Goal: Ask a question: Seek information or help from site administrators or community

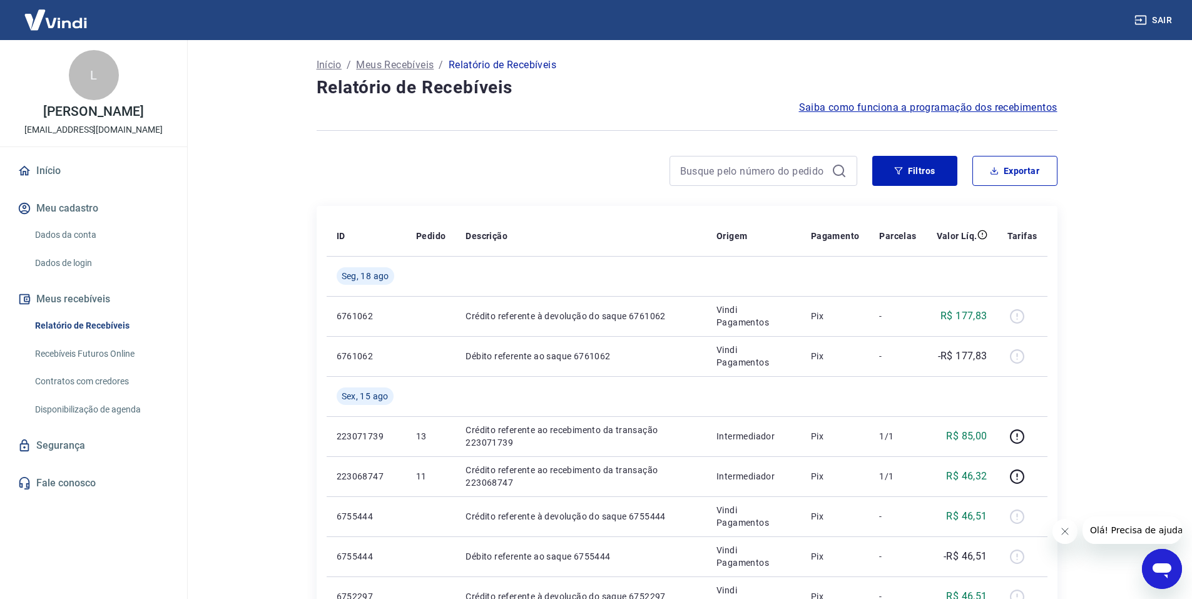
click at [1177, 573] on div "Abrir janela de mensagens" at bounding box center [1162, 569] width 38 height 38
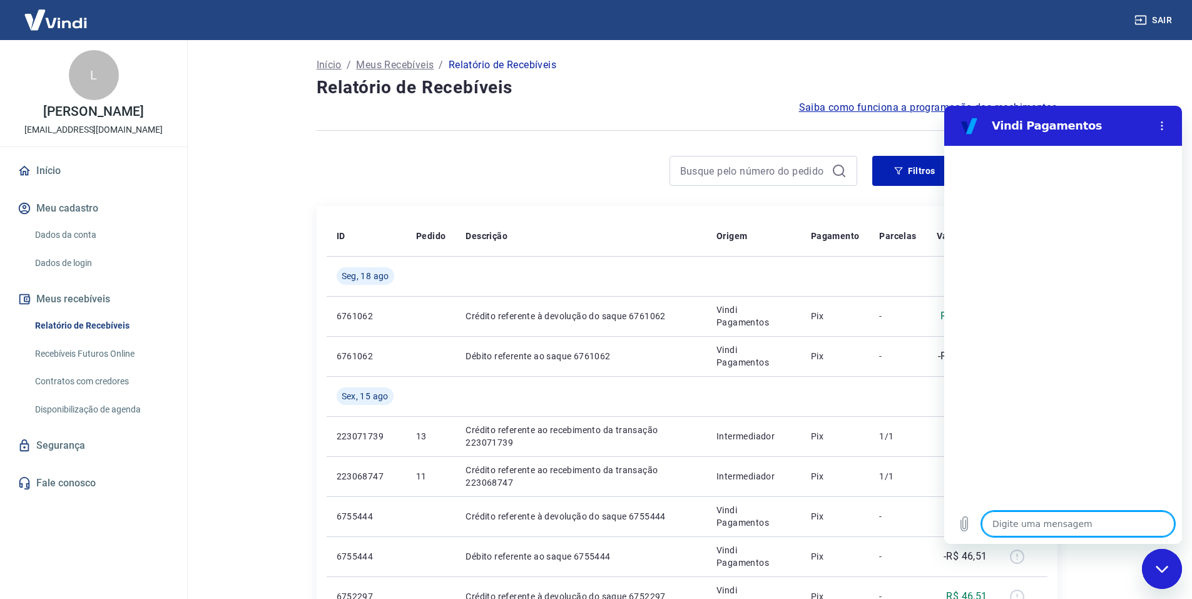
click at [1052, 516] on textarea at bounding box center [1078, 523] width 193 height 25
type textarea "o"
type textarea "x"
type textarea "oi"
type textarea "x"
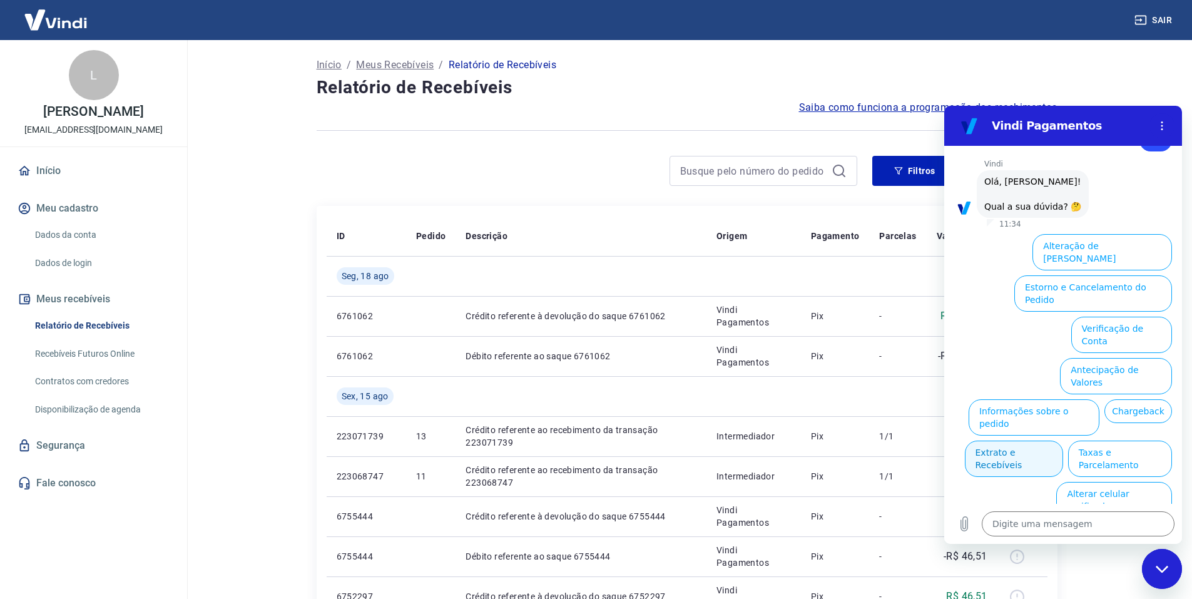
click at [1063, 441] on button "Extrato e Recebíveis" at bounding box center [1014, 459] width 98 height 36
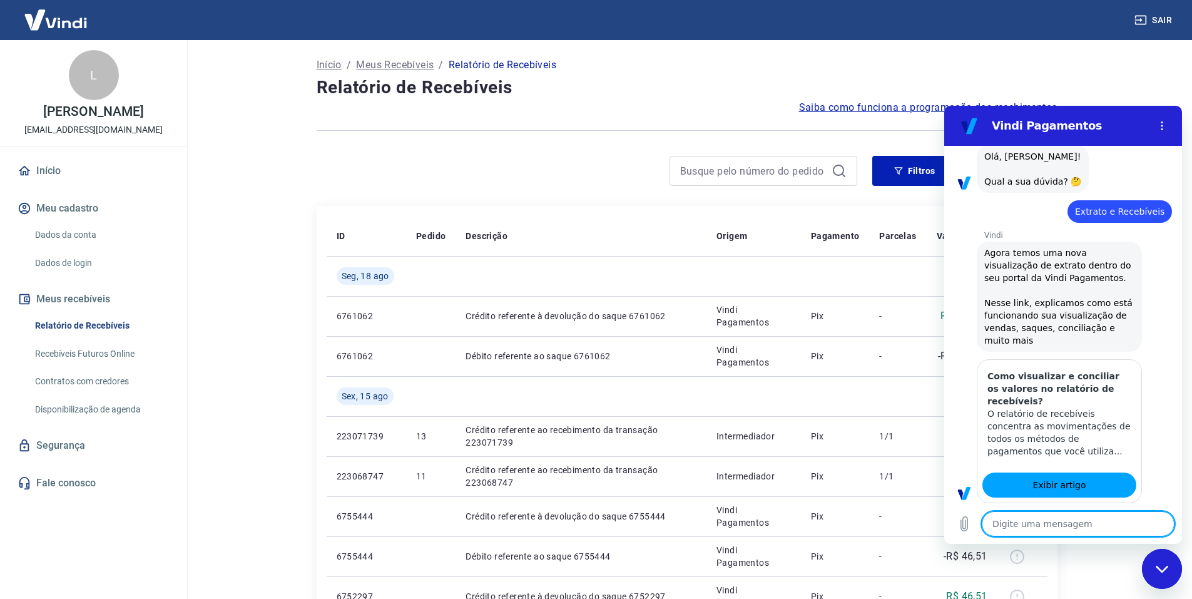
scroll to position [79, 0]
type textarea "x"
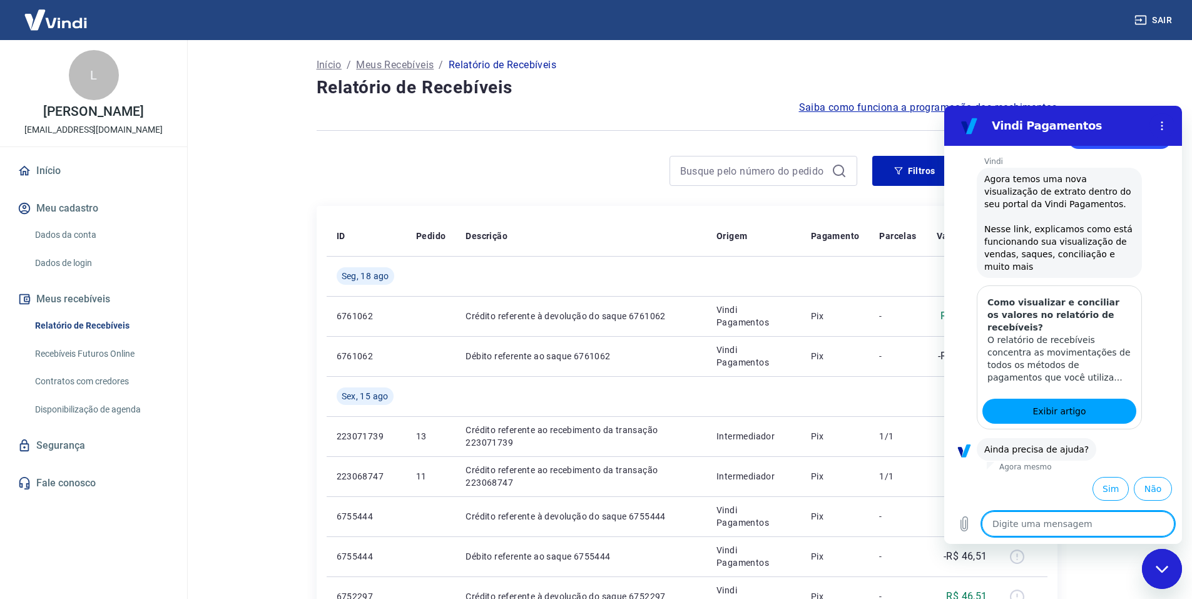
scroll to position [153, 0]
click at [1043, 528] on textarea at bounding box center [1078, 523] width 193 height 25
type textarea "f"
type textarea "x"
type textarea "fa"
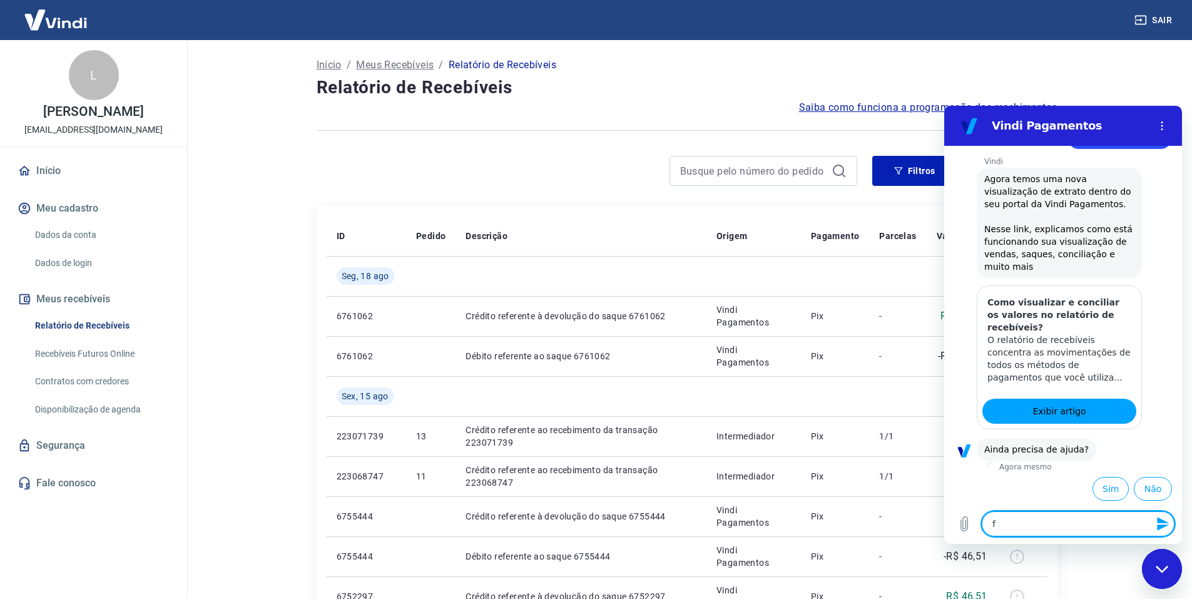
type textarea "x"
type textarea "fal"
type textarea "x"
type textarea "fala"
type textarea "x"
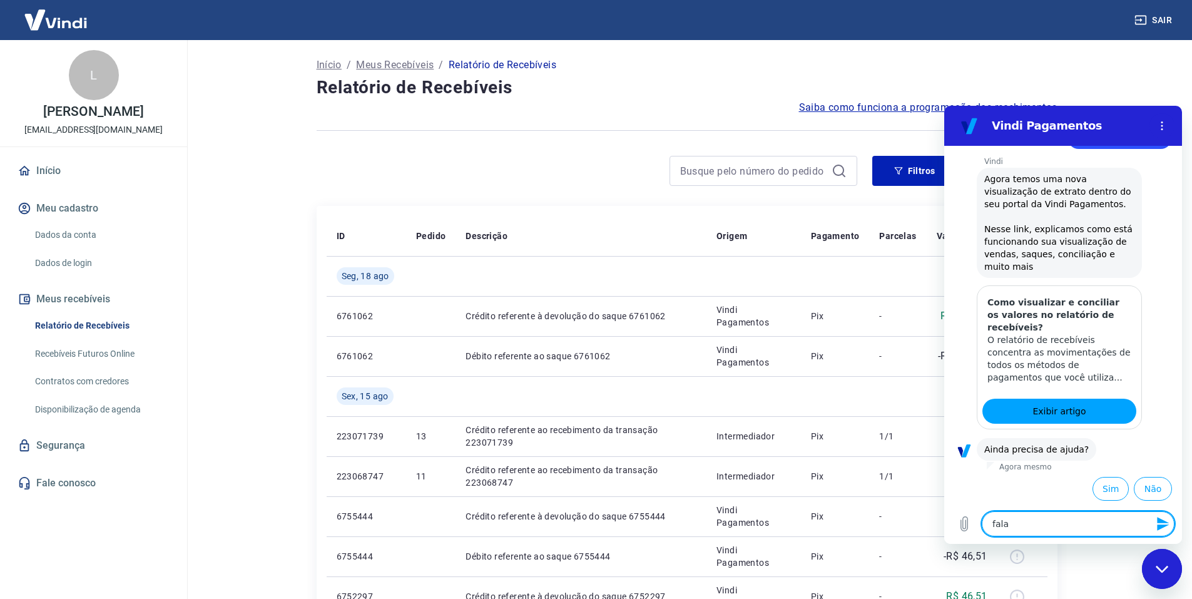
type textarea "falar"
type textarea "x"
type textarea "falar"
type textarea "x"
type textarea "falar c"
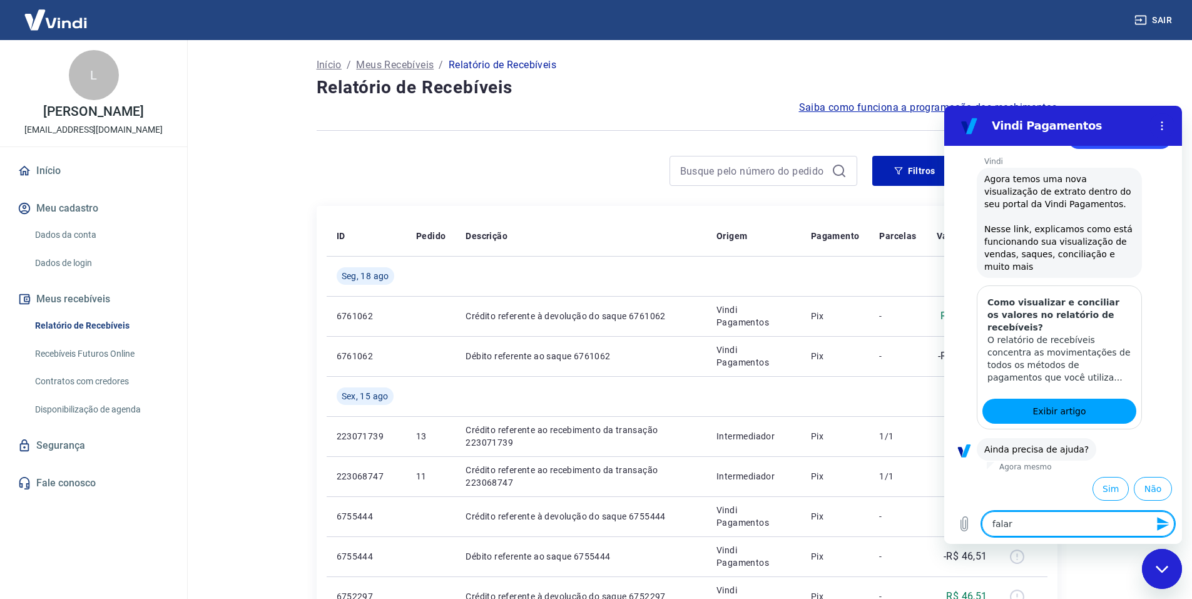
type textarea "x"
type textarea "falar co"
type textarea "x"
type textarea "falar com"
type textarea "x"
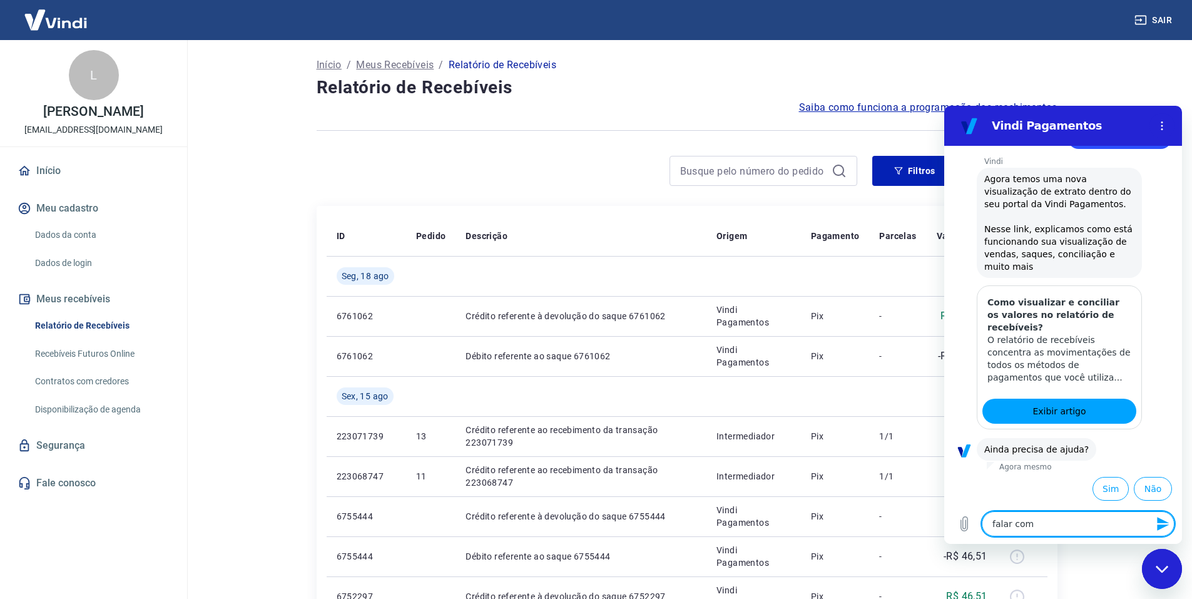
type textarea "falar com"
type textarea "x"
type textarea "falar com a"
type textarea "x"
type textarea "falar com at"
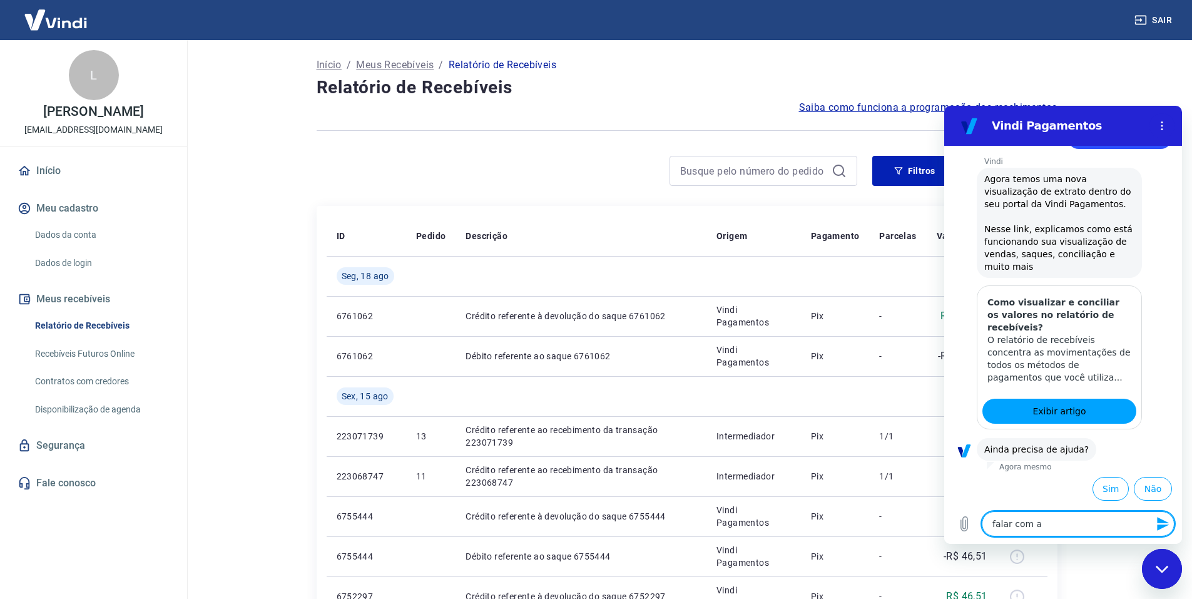
type textarea "x"
type textarea "falar com ate"
type textarea "x"
type textarea "falar com [GEOGRAPHIC_DATA]"
type textarea "x"
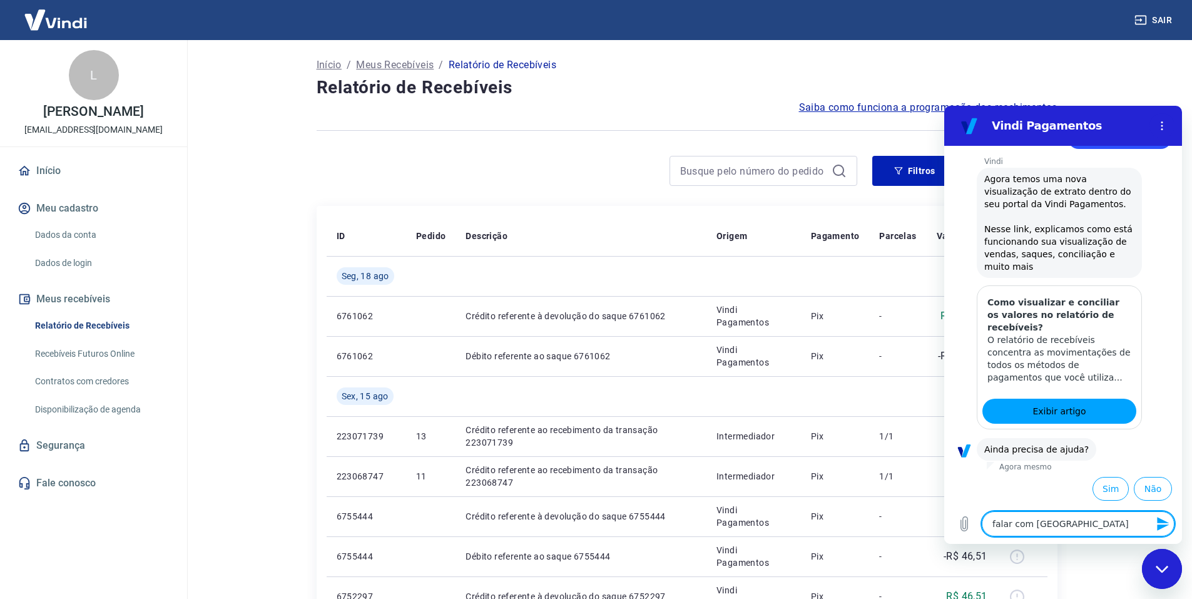
type textarea "falar com atend"
type textarea "x"
type textarea "falar com atende"
type textarea "x"
type textarea "falar com atenden"
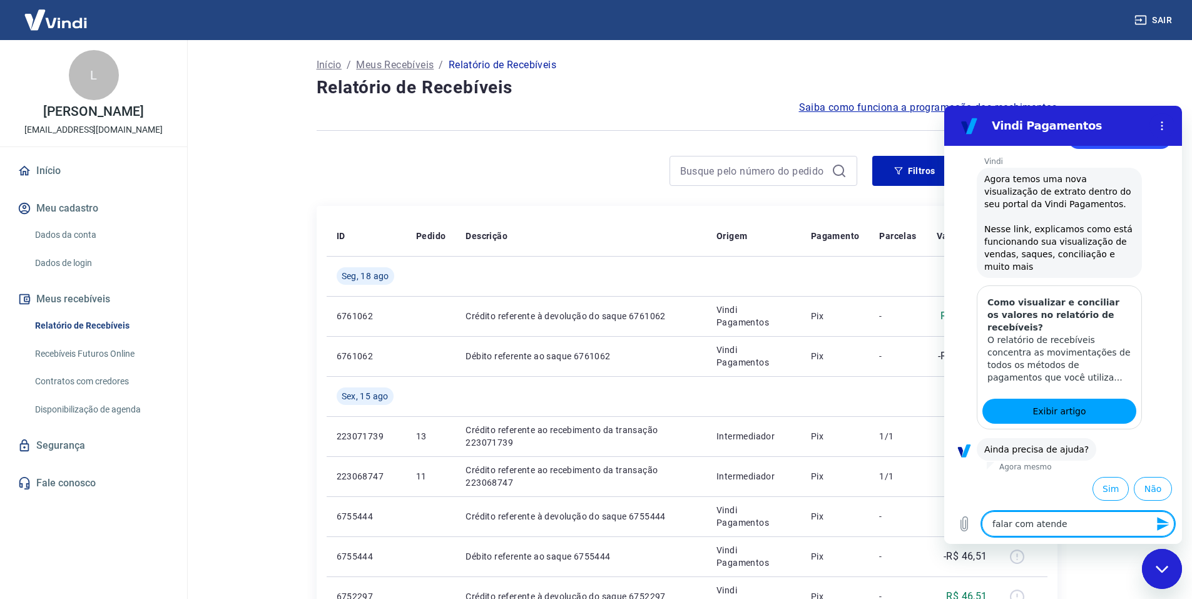
type textarea "x"
type textarea "falar com atendent"
type textarea "x"
type textarea "falar com atendente"
type textarea "x"
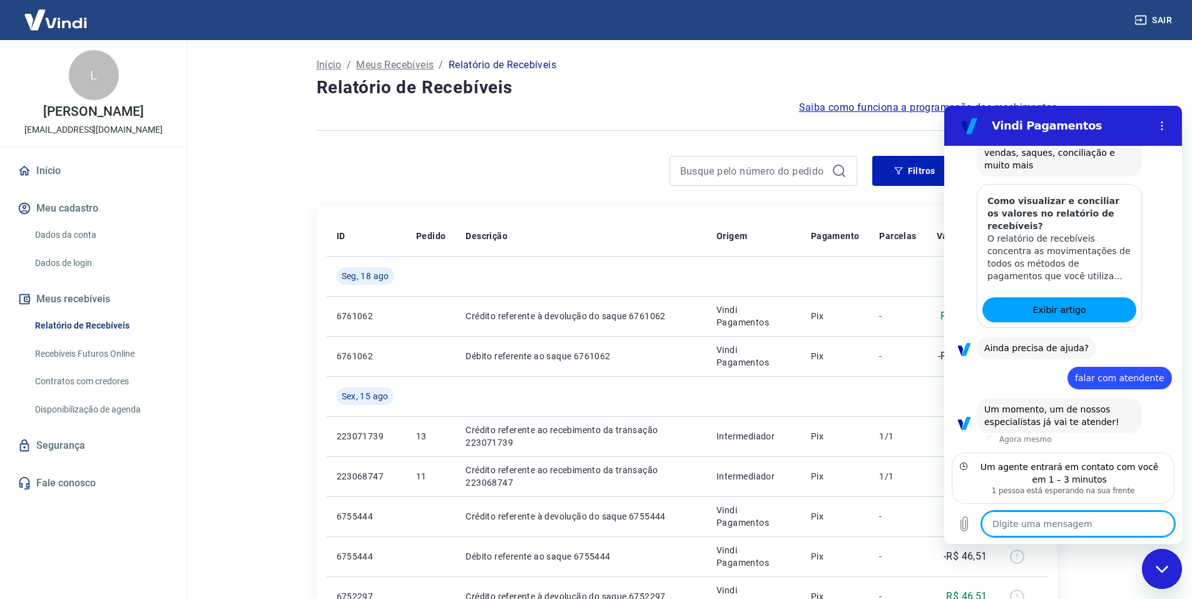
scroll to position [242, 0]
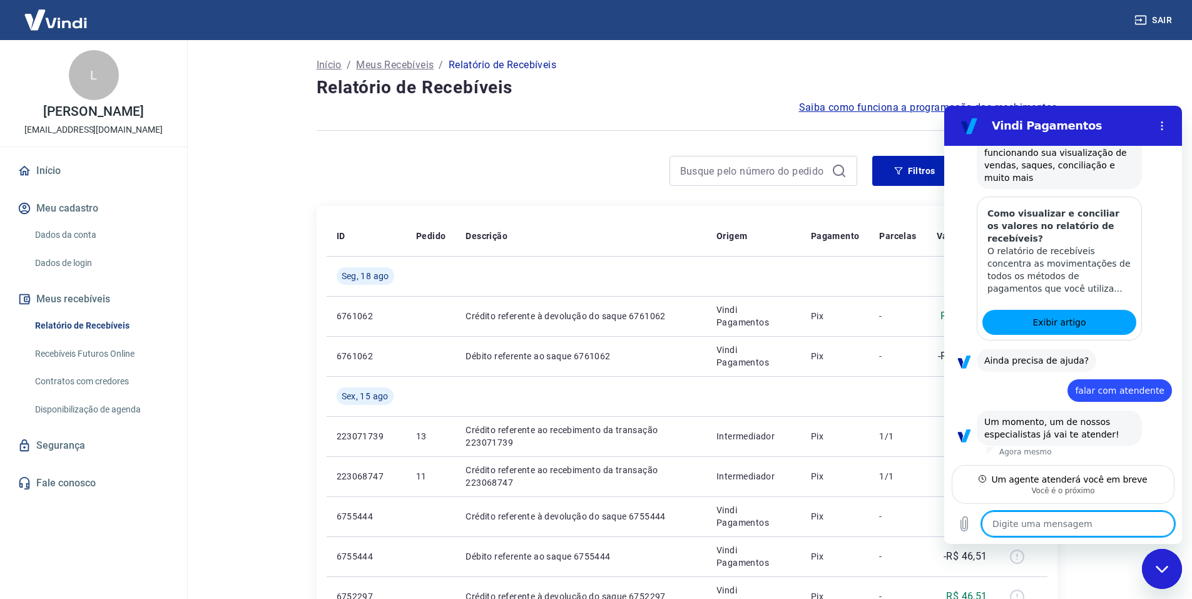
type textarea "x"
type textarea "O"
type textarea "x"
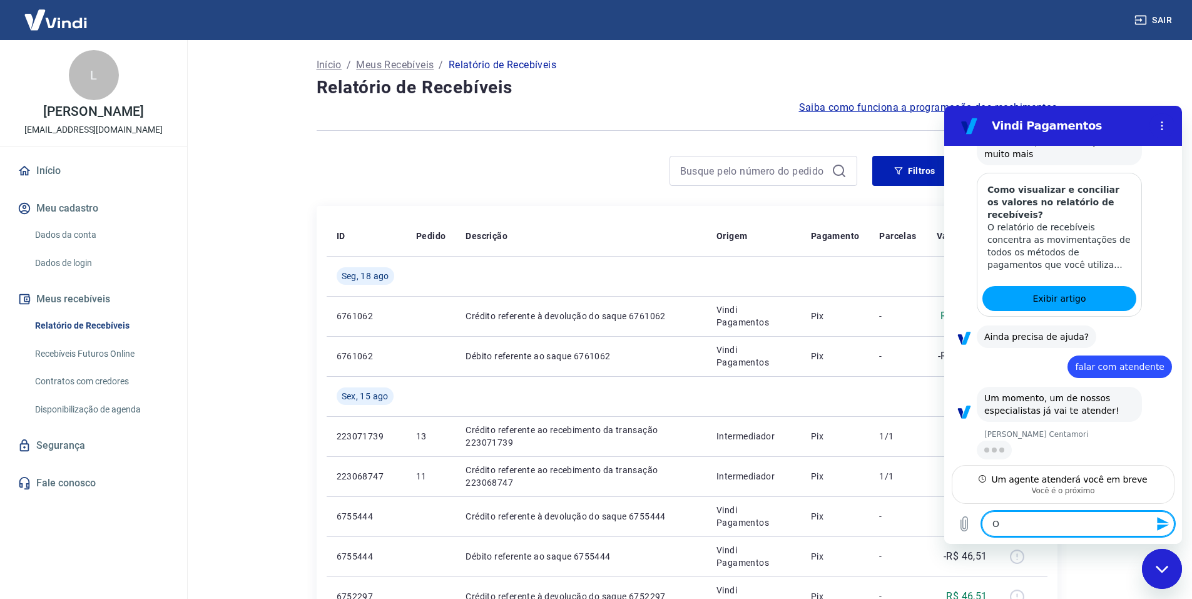
type textarea "Oi"
type textarea "x"
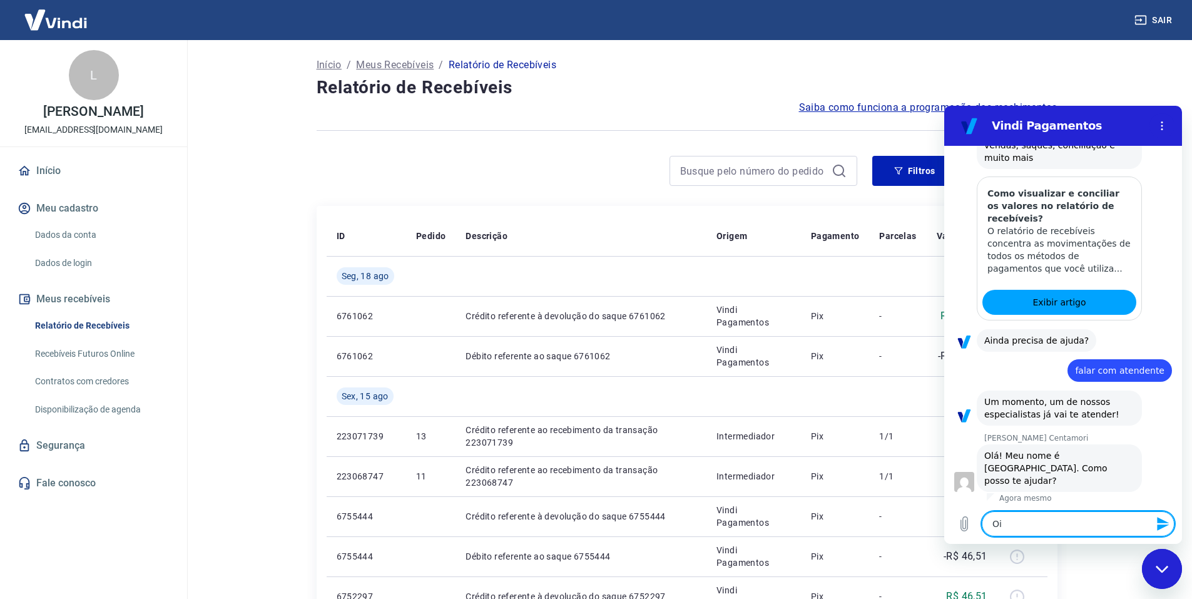
scroll to position [252, 0]
type textarea "Oi,"
type textarea "x"
type textarea "Oi,"
type textarea "x"
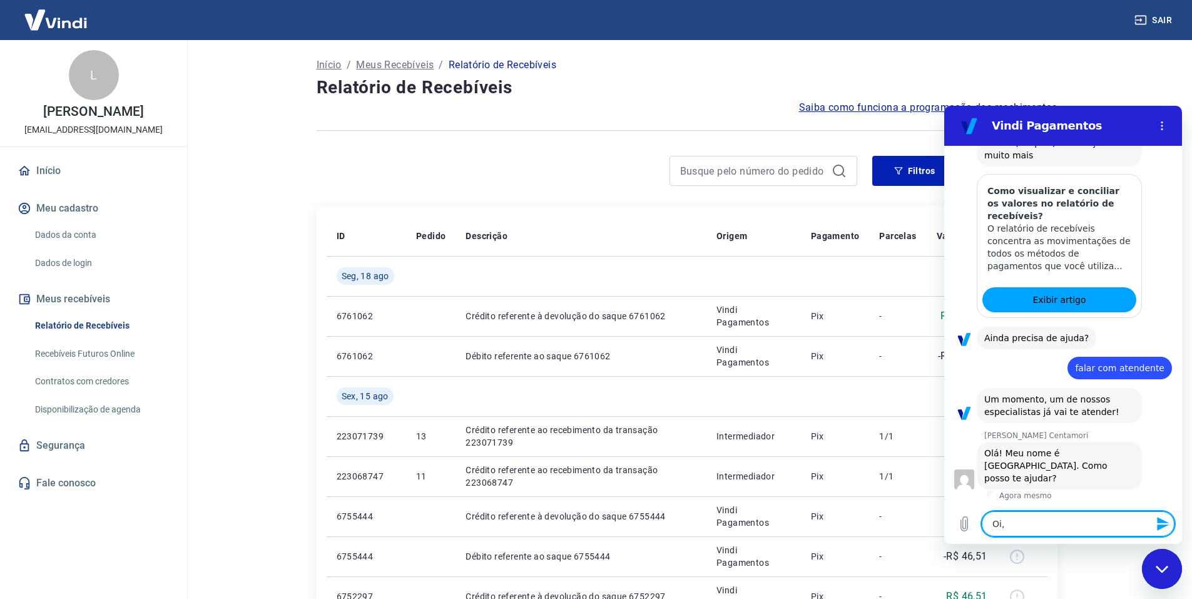
type textarea "Oi, t"
type textarea "x"
type textarea "Oi, tu"
type textarea "x"
type textarea "Oi, tud"
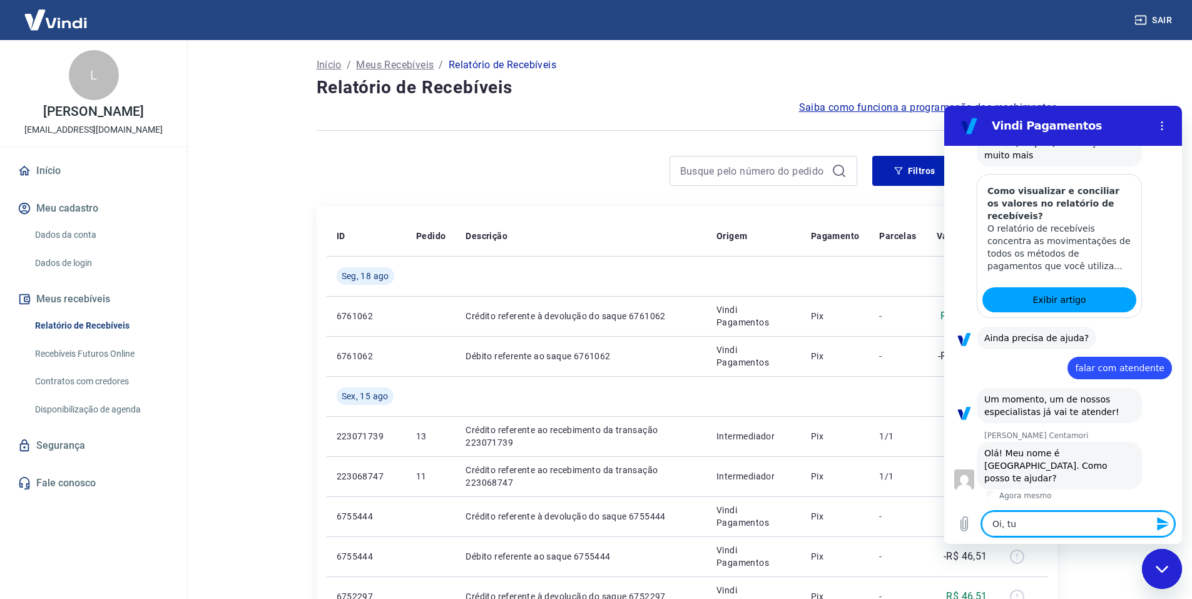
type textarea "x"
type textarea "Oi, tudo"
type textarea "x"
type textarea "Oi, tudo"
type textarea "x"
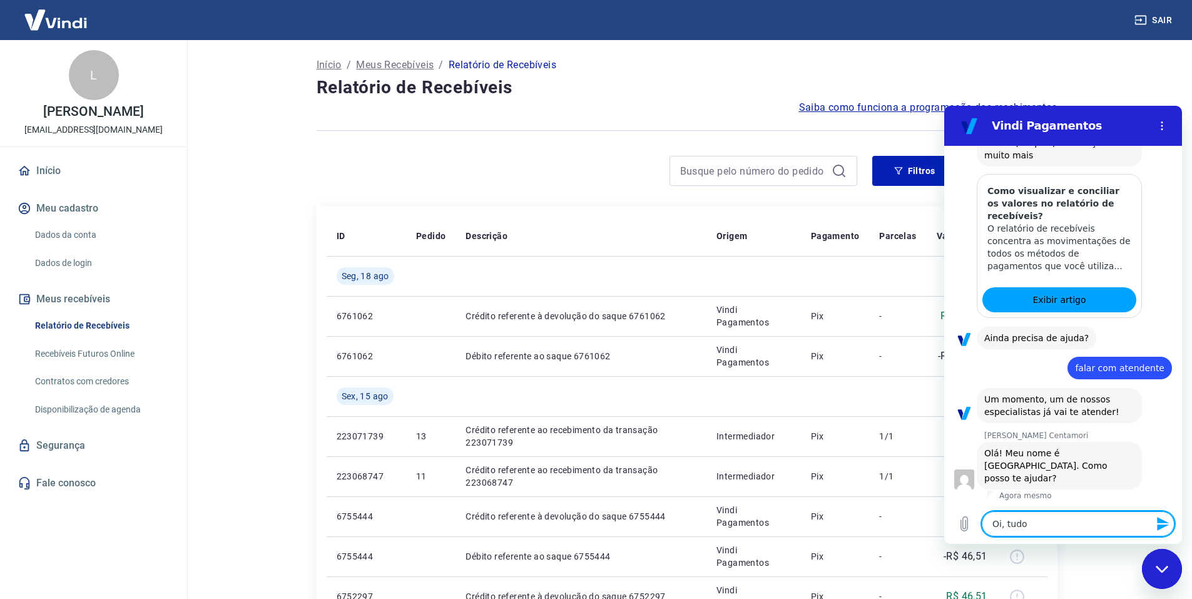
type textarea "Oi, tudo b"
type textarea "x"
type textarea "Oi, tudo be"
type textarea "x"
type textarea "Oi, tudo bem"
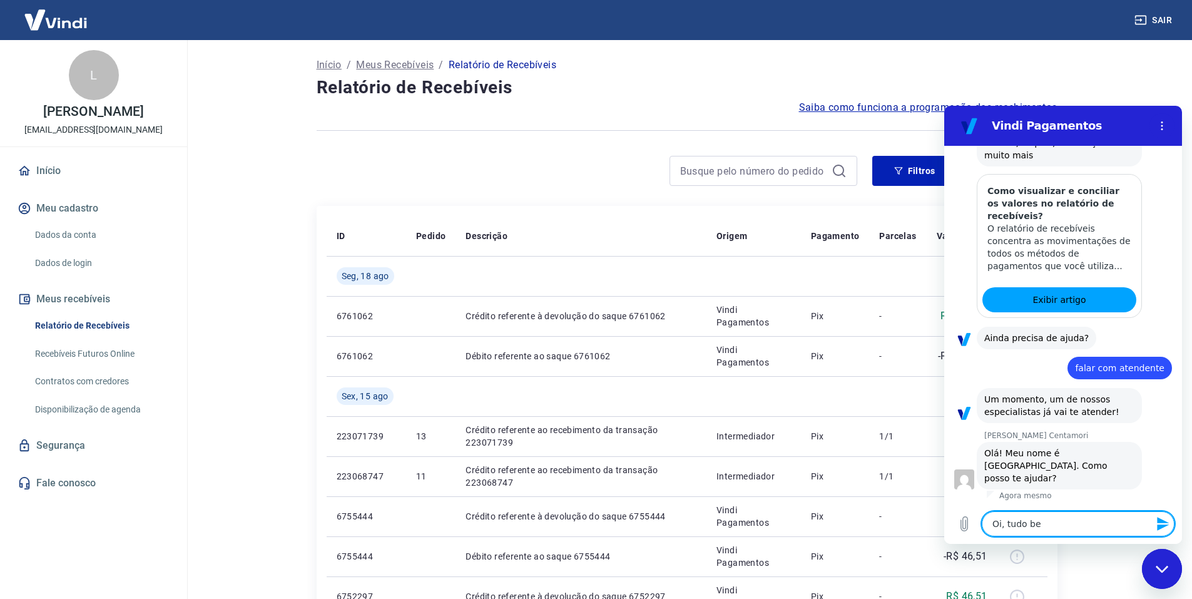
type textarea "x"
type textarea "Oi, tudo bem?"
type textarea "x"
type textarea "Oi, tudo bem?"
type textarea "x"
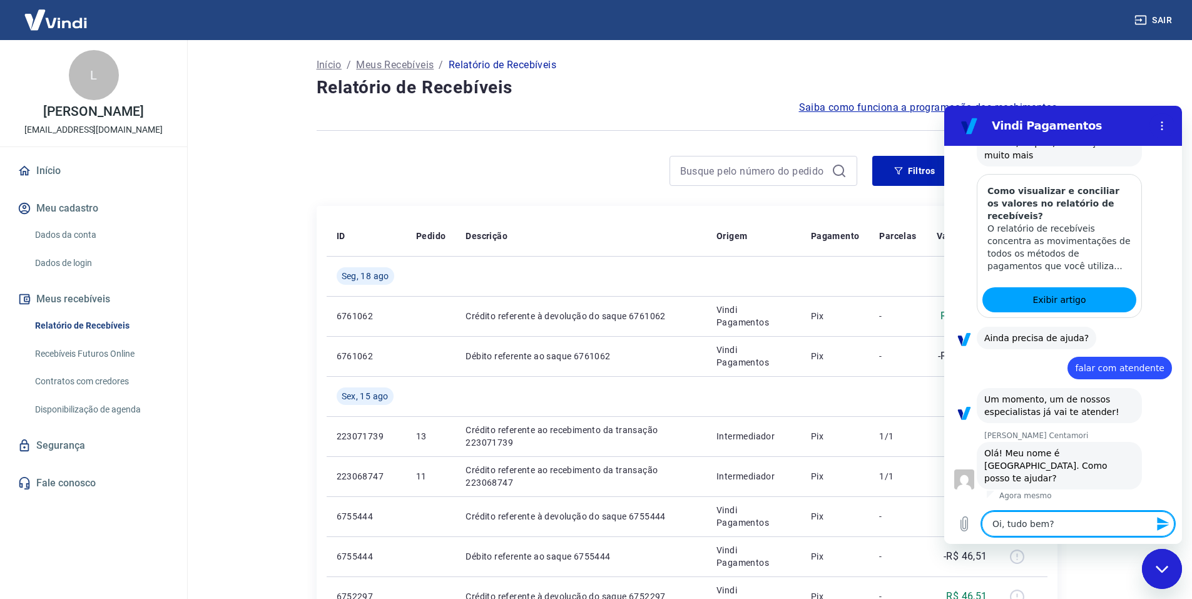
type textarea "Oi, tudo bem? A"
type textarea "x"
type textarea "Oi, tudo bem? As"
type textarea "x"
type textarea "Oi, tudo bem? As"
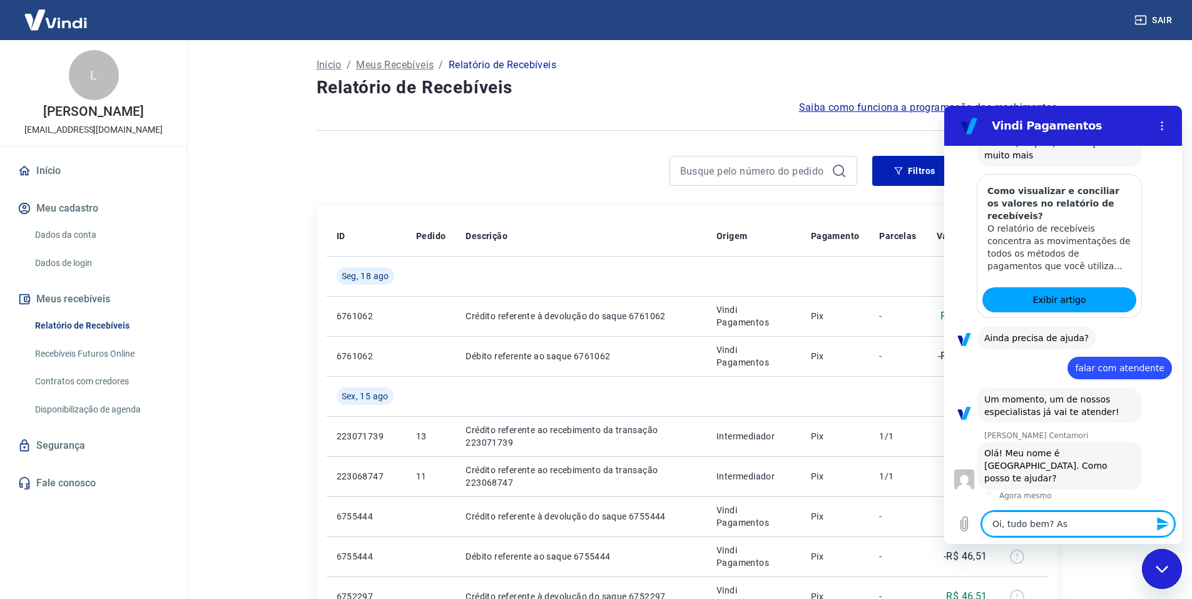
type textarea "x"
type textarea "Oi, tudo bem? As t"
type textarea "x"
type textarea "Oi, tudo bem? As tr"
type textarea "x"
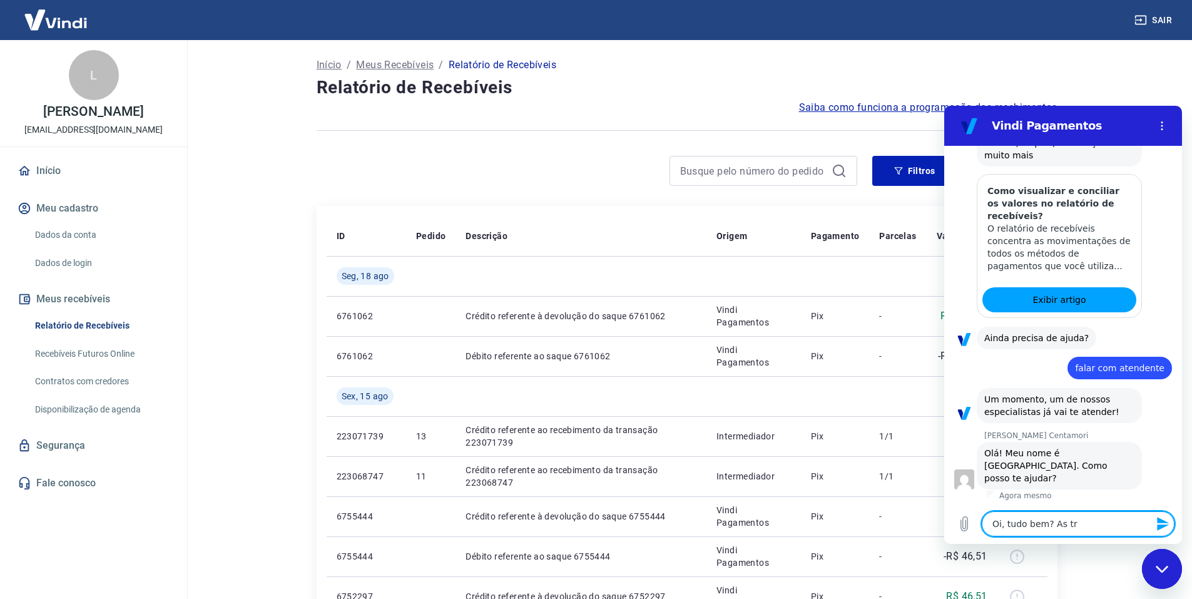
type textarea "Oi, tudo bem? As tra"
type textarea "x"
type textarea "Oi, tudo bem? As trab"
type textarea "x"
type textarea "Oi, tudo bem? As trabs"
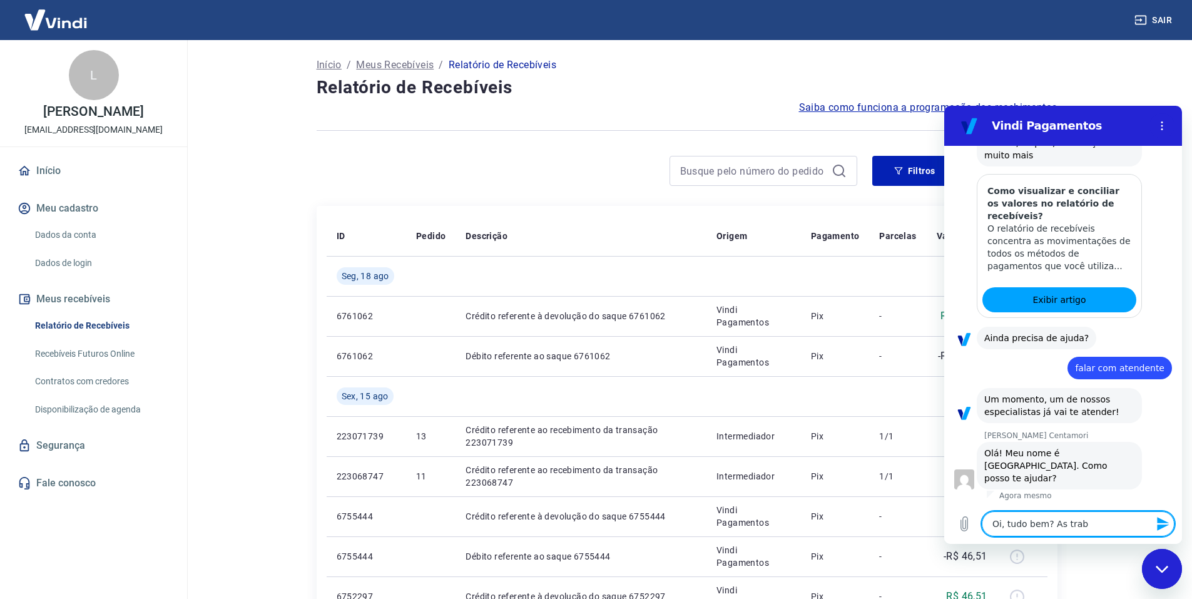
type textarea "x"
type textarea "Oi, tudo bem? As trab"
type textarea "x"
type textarea "Oi, tudo bem? As tra"
type textarea "x"
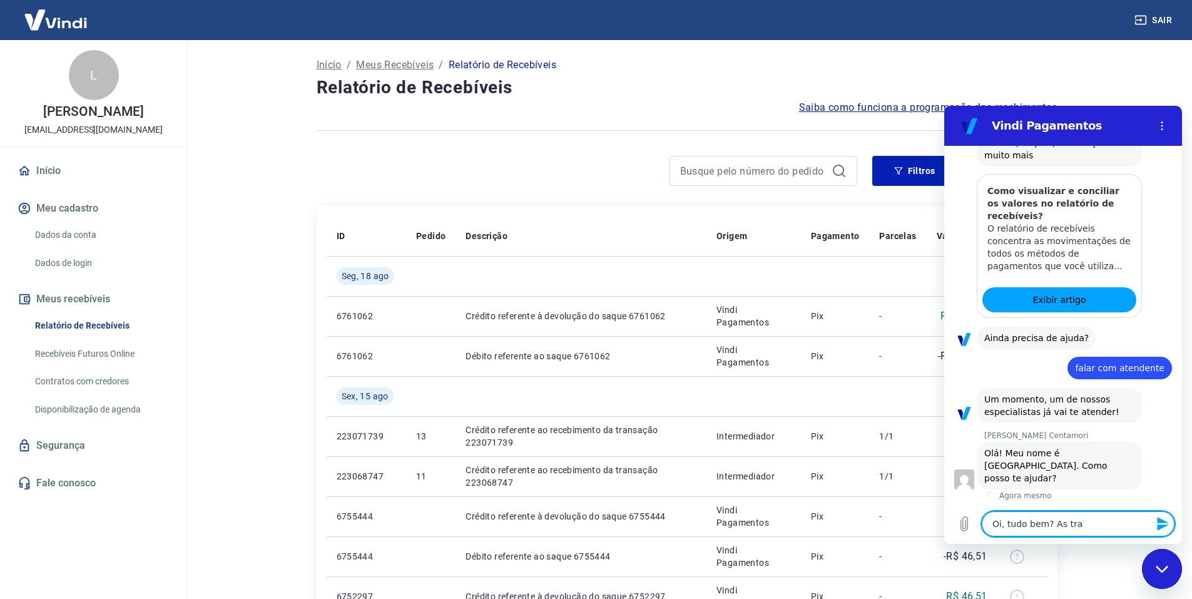
type textarea "Oi, tudo bem? As tran"
type textarea "x"
type textarea "Oi, tudo bem? As trans"
type textarea "x"
type textarea "Oi, tudo bem? As [DEMOGRAPHIC_DATA]"
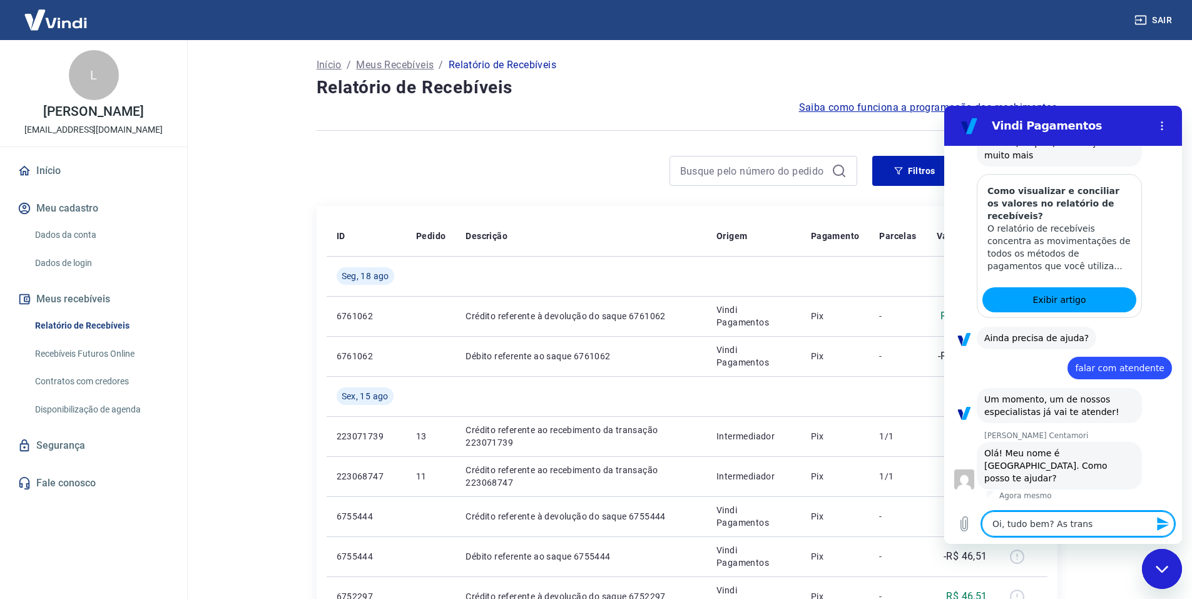
type textarea "x"
type textarea "Oi, tudo bem? As [DEMOGRAPHIC_DATA]"
type textarea "x"
type textarea "Oi, tudo bem? As [DEMOGRAPHIC_DATA]"
type textarea "x"
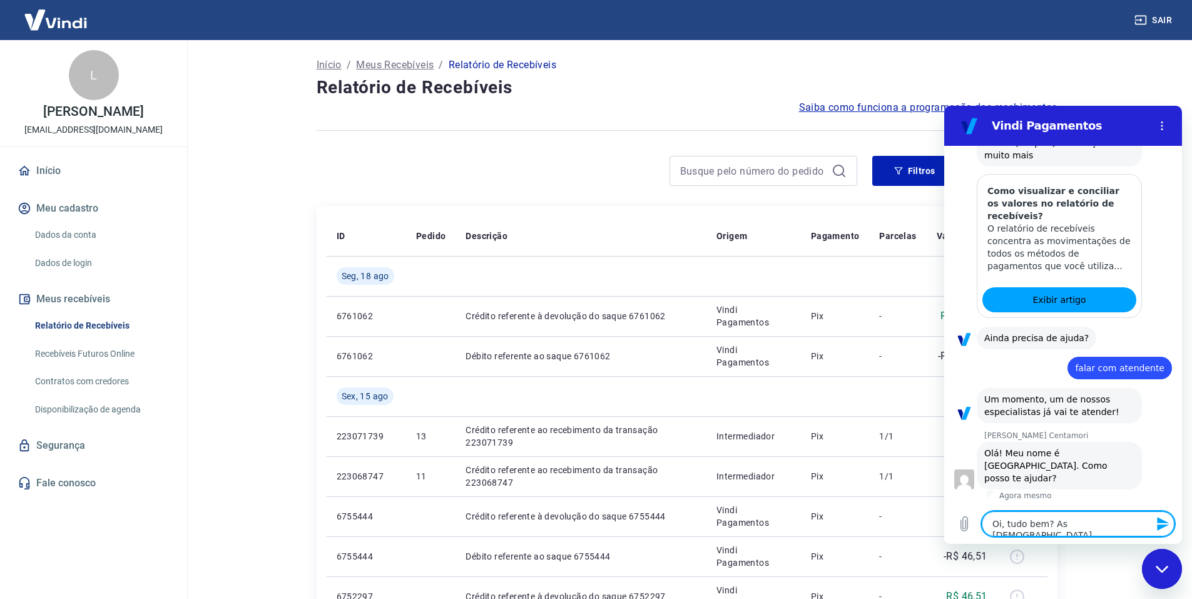
type textarea "Oi, tudo bem? As [DEMOGRAPHIC_DATA]"
type textarea "x"
type textarea "Oi, tudo bem? As transições"
type textarea "x"
type textarea "Oi, tudo bem? As transições"
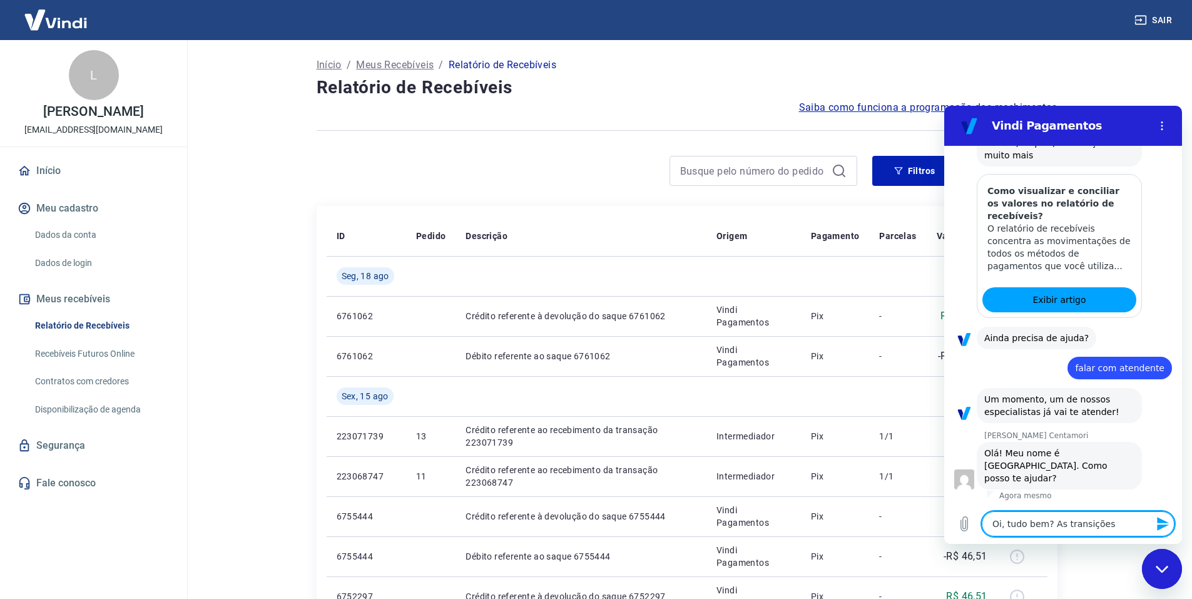
type textarea "x"
type textarea "Oi, tudo bem? As transições q"
type textarea "x"
type textarea "Oi, tudo bem? As transições qu"
type textarea "x"
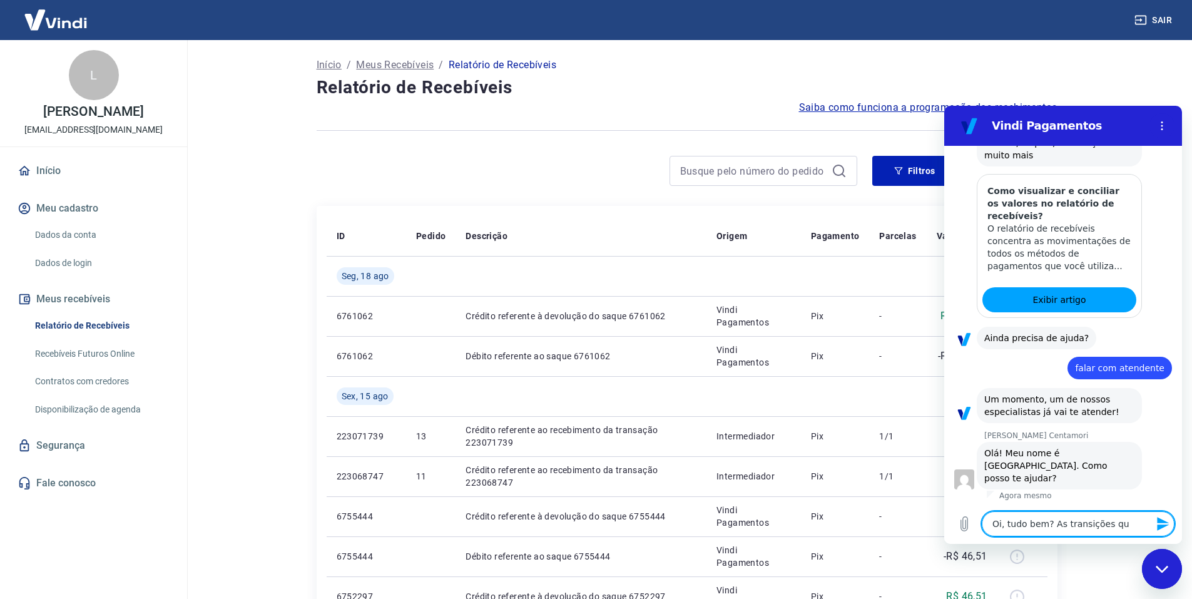
type textarea "Oi, tudo bem? As transições que"
type textarea "x"
type textarea "Oi, tudo bem? As transições que"
type textarea "x"
type textarea "Oi, tudo bem? As transições que f"
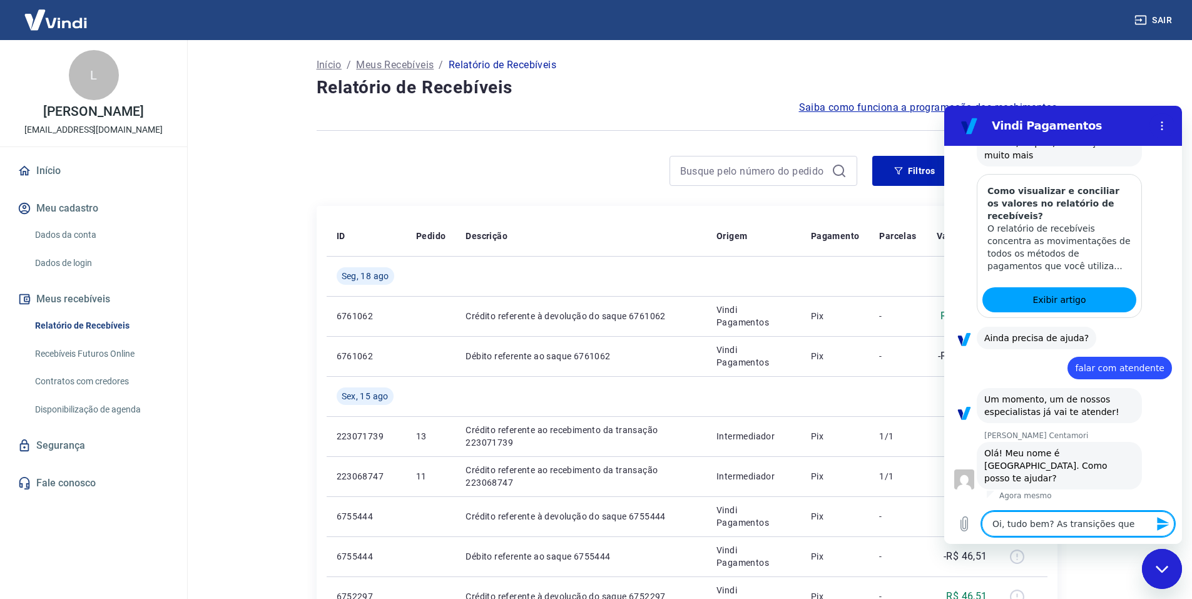
type textarea "x"
type textarea "Oi, tudo bem? As transições que fo"
type textarea "x"
type textarea "Oi, tudo bem? As transições que for"
type textarea "x"
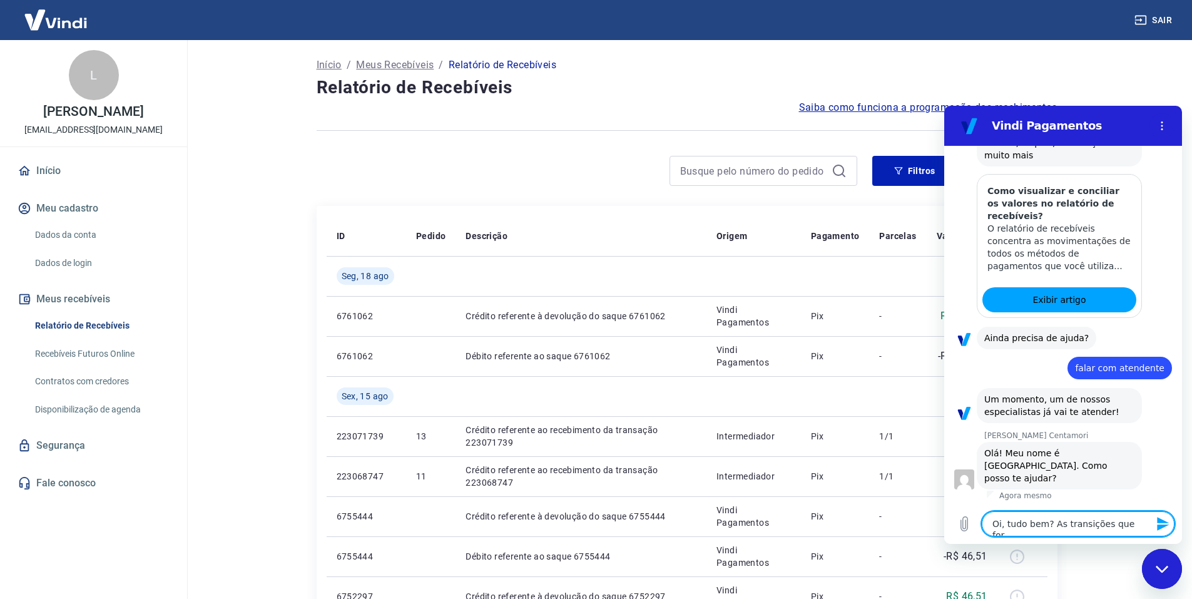
type textarea "Oi, tudo bem? As transições que fora"
type textarea "x"
type textarea "Oi, tudo bem? As transições que foram"
type textarea "x"
type textarea "Oi, tudo bem? As transições que foram"
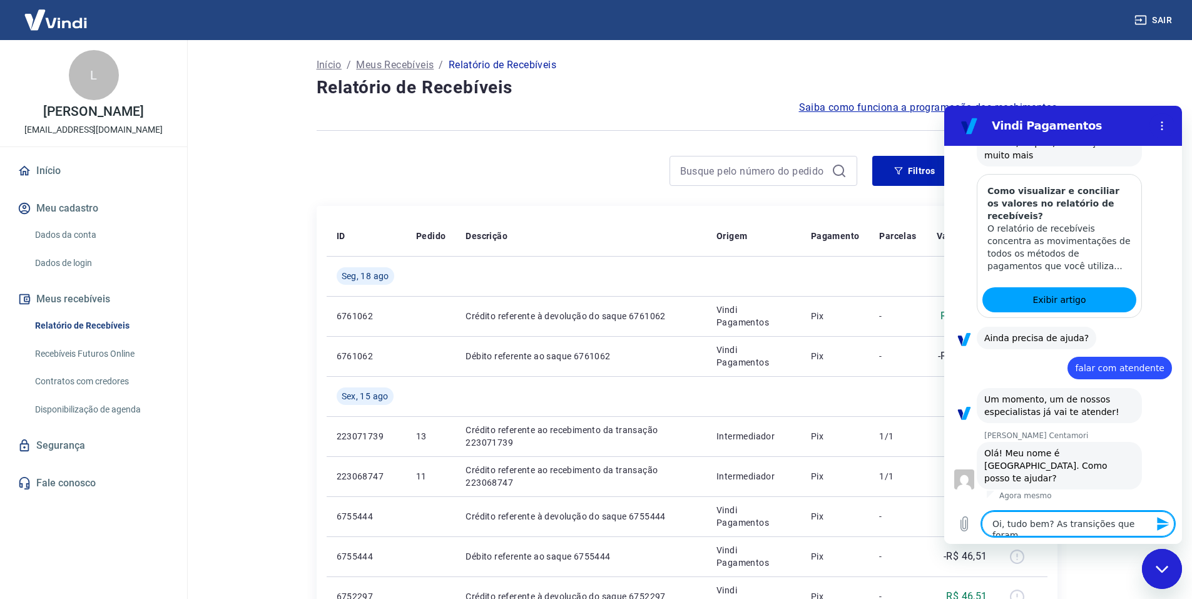
type textarea "x"
type textarea "Oi, tudo bem? As transições que foram f"
type textarea "x"
type textarea "Oi, tudo bem? As transições que foram fe"
type textarea "x"
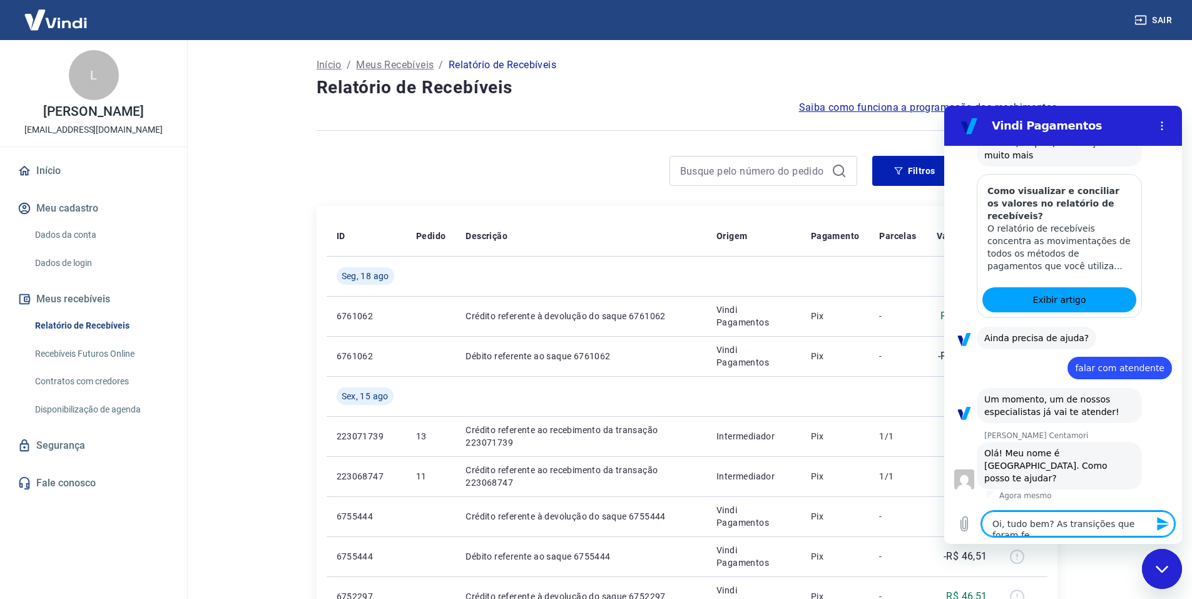
scroll to position [263, 0]
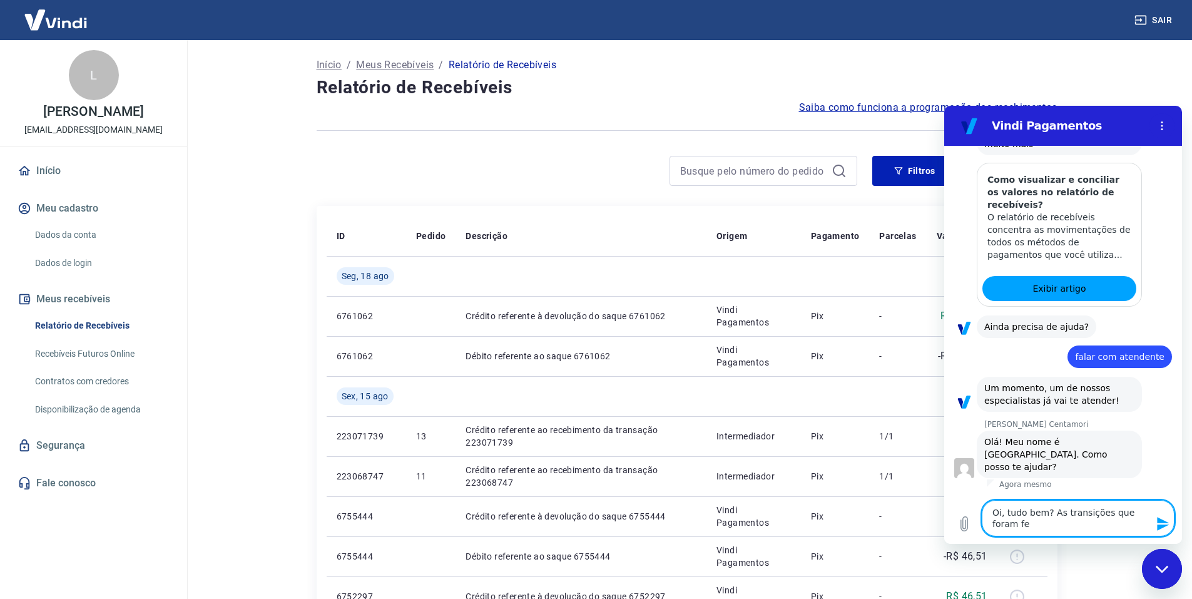
type textarea "Oi, tudo bem? As transições que foram fei"
type textarea "x"
type textarea "Oi, tudo bem? As transições que foram feit"
type textarea "x"
type textarea "Oi, tudo bem? As transições que foram feita"
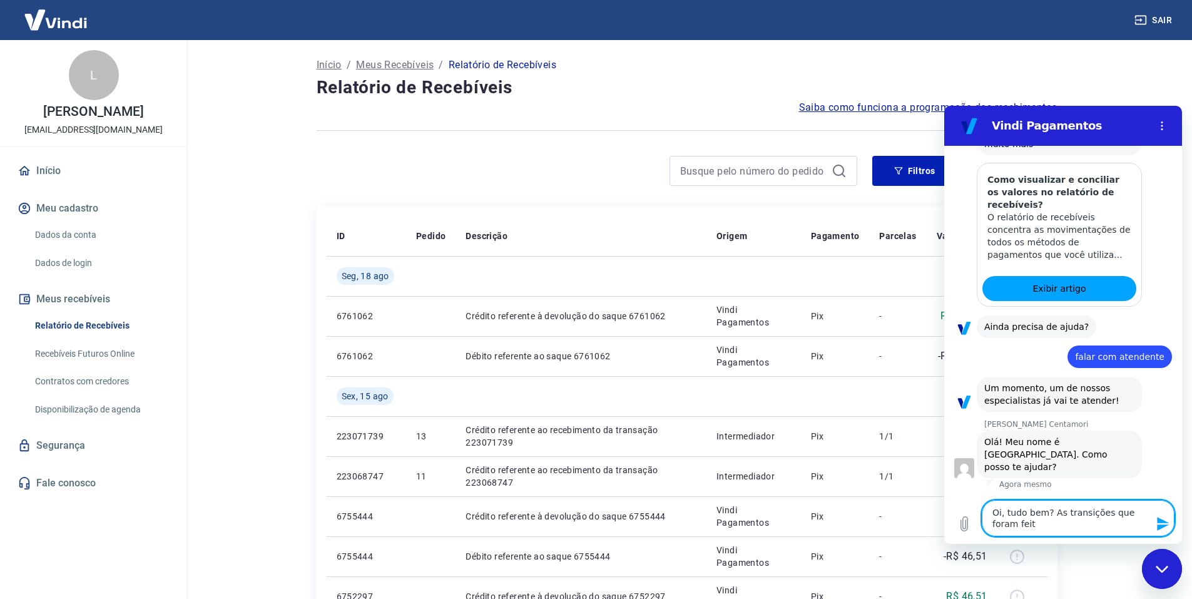
type textarea "x"
type textarea "Oi, tudo bem? As transições que foram feitas"
type textarea "x"
type textarea "Oi, tudo bem? As transições que foram feitas"
type textarea "x"
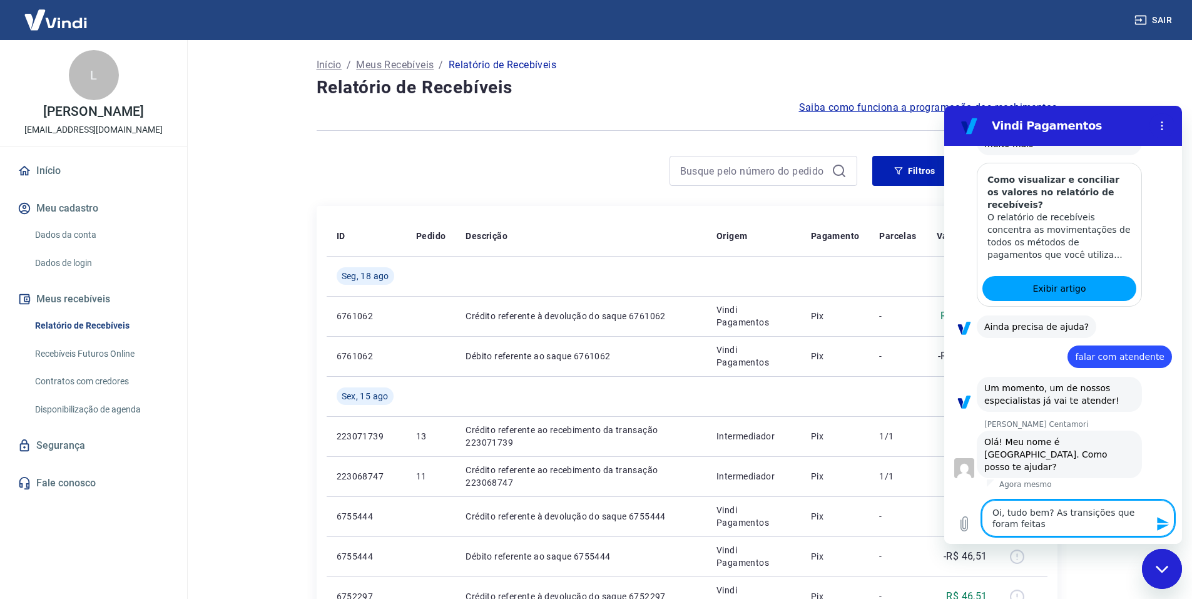
type textarea "Oi, tudo bem? As transições que foram feitas n"
type textarea "x"
type textarea "Oi, tudo bem? As transições que foram feitas no"
type textarea "x"
type textarea "Oi, tudo bem? As transições que foram feitas no"
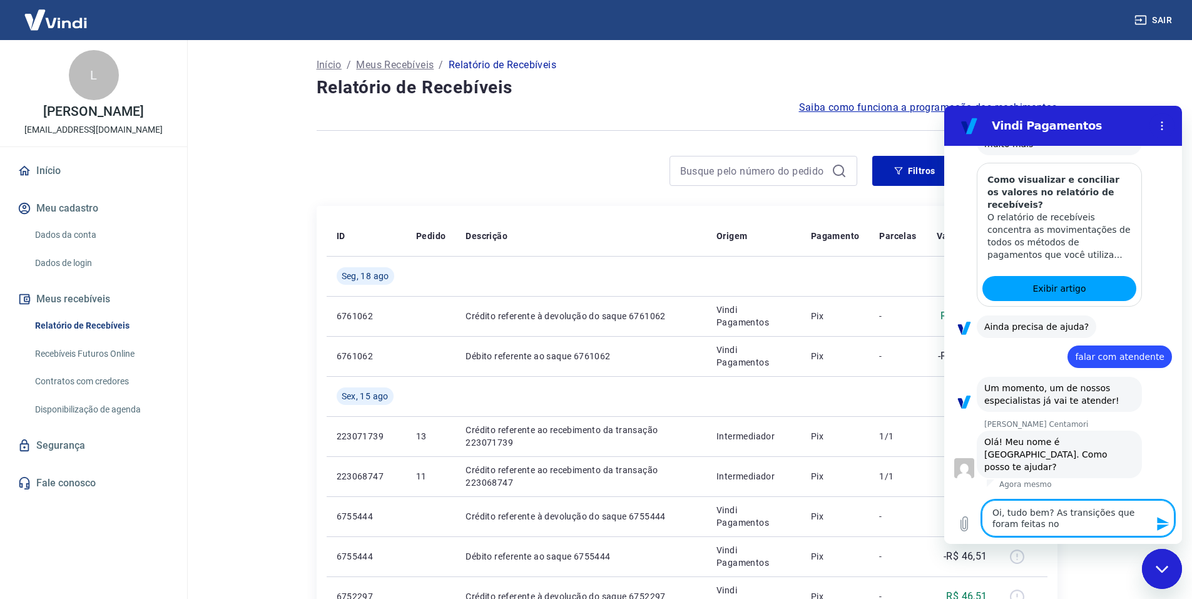
type textarea "x"
type textarea "Oi, tudo bem? As transições que foram feitas no s"
type textarea "x"
type textarea "Oi, tudo bem? As transições que foram feitas no si"
type textarea "x"
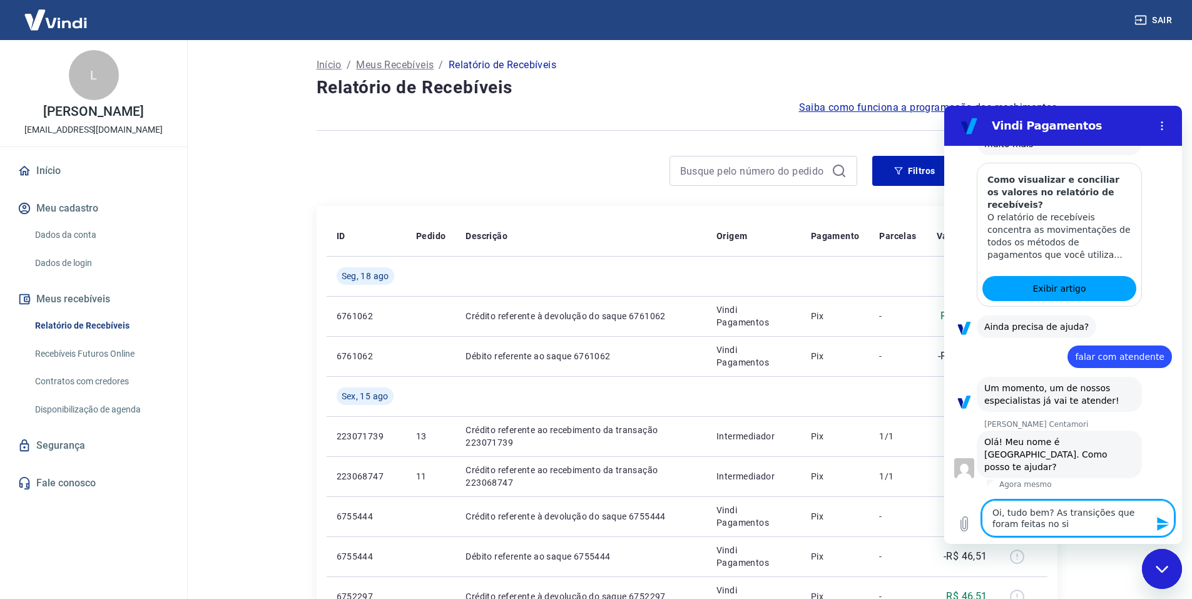
type textarea "Oi, tudo bem? As transições que foram feitas no sit"
type textarea "x"
type textarea "Oi, tudo bem? As transições que foram feitas no site"
type textarea "x"
type textarea "Oi, tudo bem? As transições que foram feitas no site"
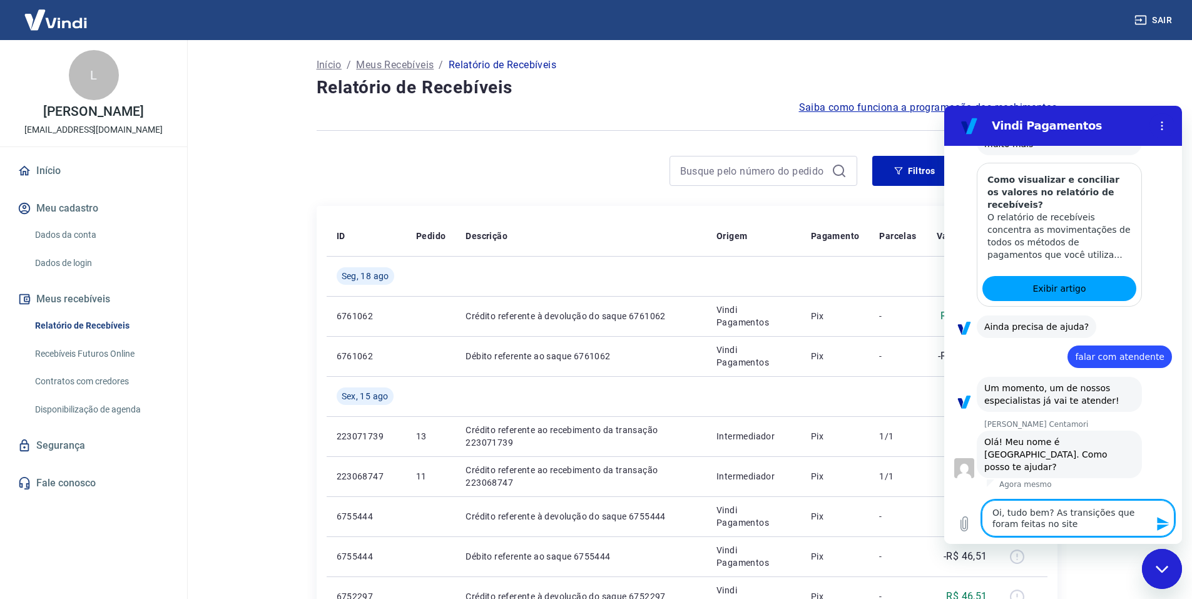
type textarea "x"
type textarea "Oi, tudo bem? As transições que foram feitas no site n"
type textarea "x"
type textarea "Oi, tudo bem? As transições que foram feitas no site nã"
type textarea "x"
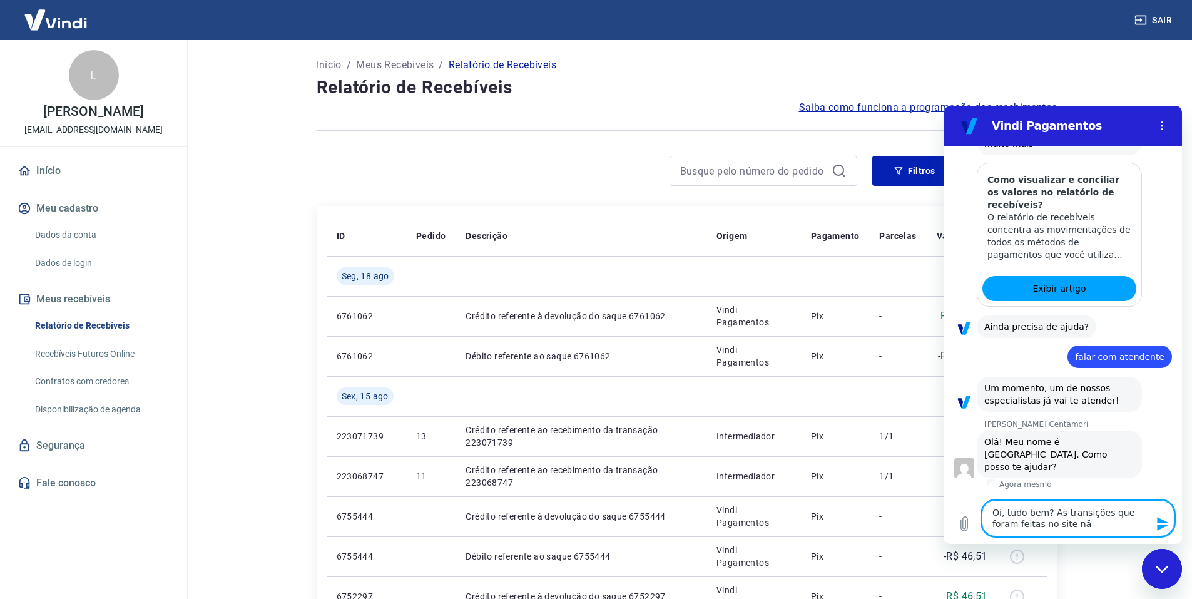
type textarea "Oi, tudo bem? As transições que foram feitas no site não"
type textarea "x"
type textarea "Oi, tudo bem? As transições que foram feitas no site não"
type textarea "x"
type textarea "Oi, tudo bem? As transições que foram feitas no site não f"
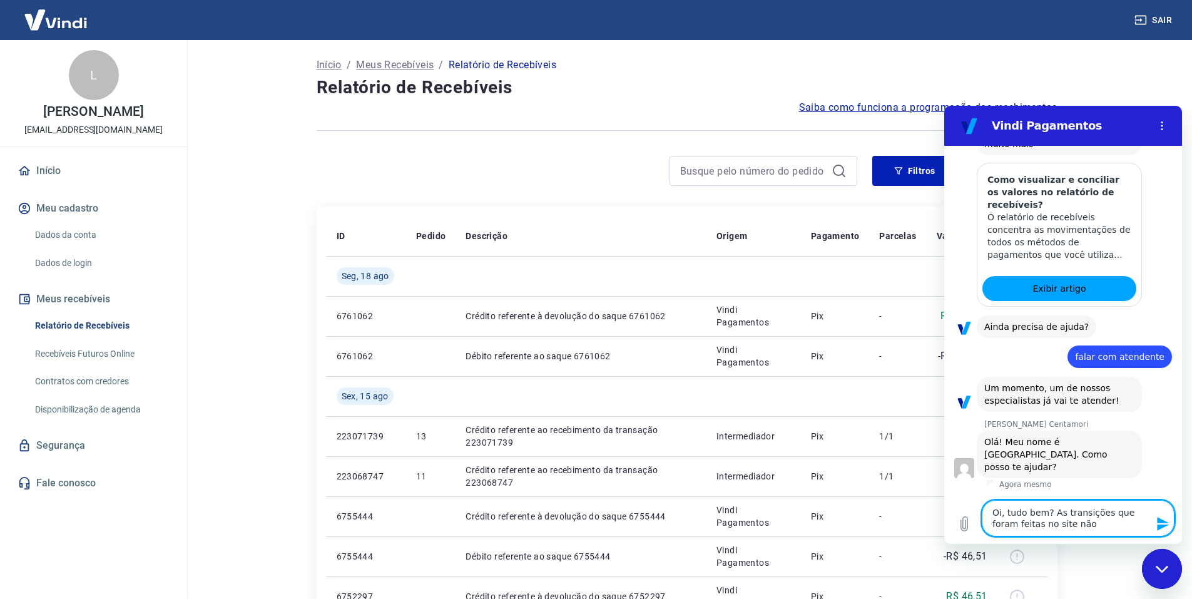
type textarea "x"
type textarea "Oi, tudo bem? As transições que foram feitas no site não fo"
type textarea "x"
type textarea "Oi, tudo bem? As transições que foram feitas no site não for"
type textarea "x"
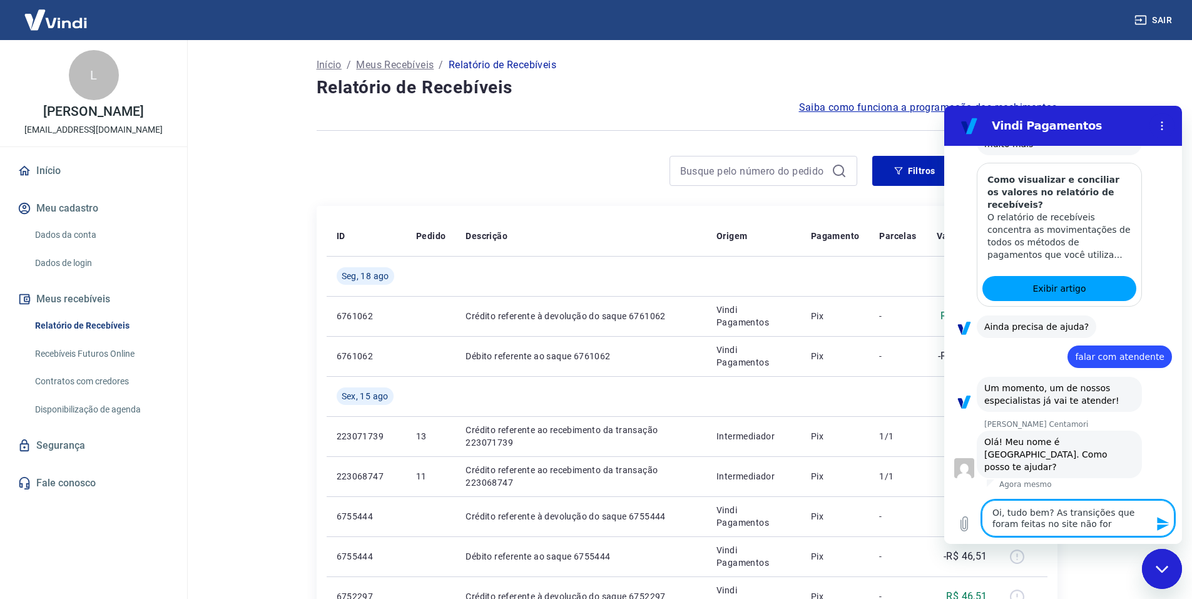
type textarea "Oi, tudo bem? As transições que foram feitas no site não fora"
type textarea "x"
type textarea "Oi, tudo bem? As transições que foram feitas no site não foram"
type textarea "x"
type textarea "Oi, tudo bem? As transições que foram feitas no site não foram"
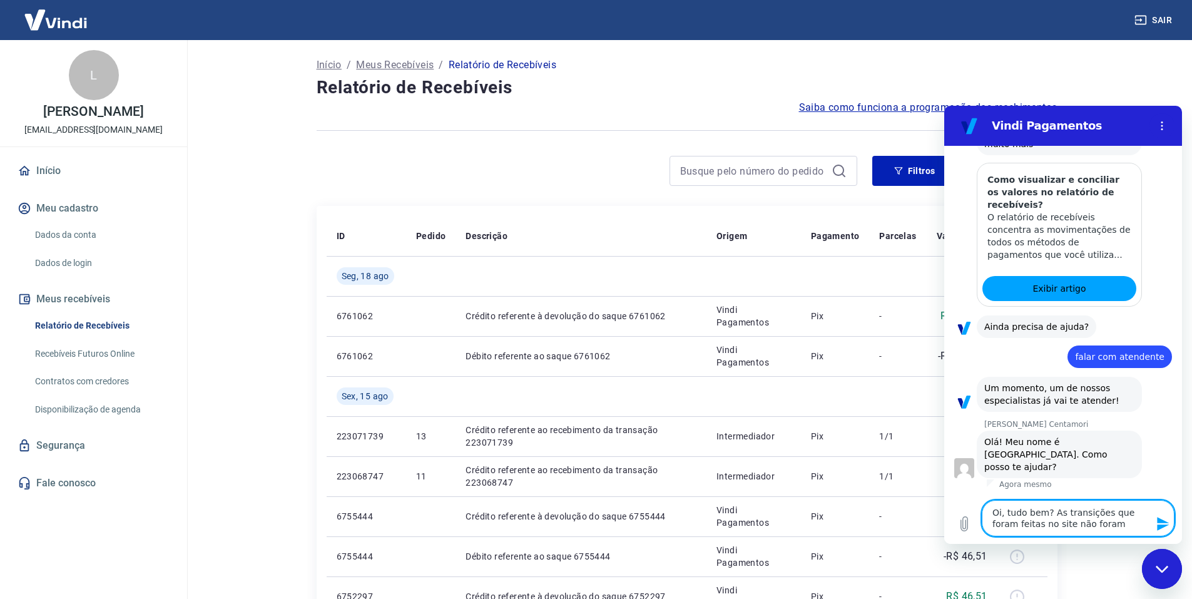
type textarea "x"
type textarea "Oi, tudo bem? As transições que foram feitas no site não foram p"
type textarea "x"
type textarea "Oi, tudo bem? As transições que foram feitas no site não foram pr"
type textarea "x"
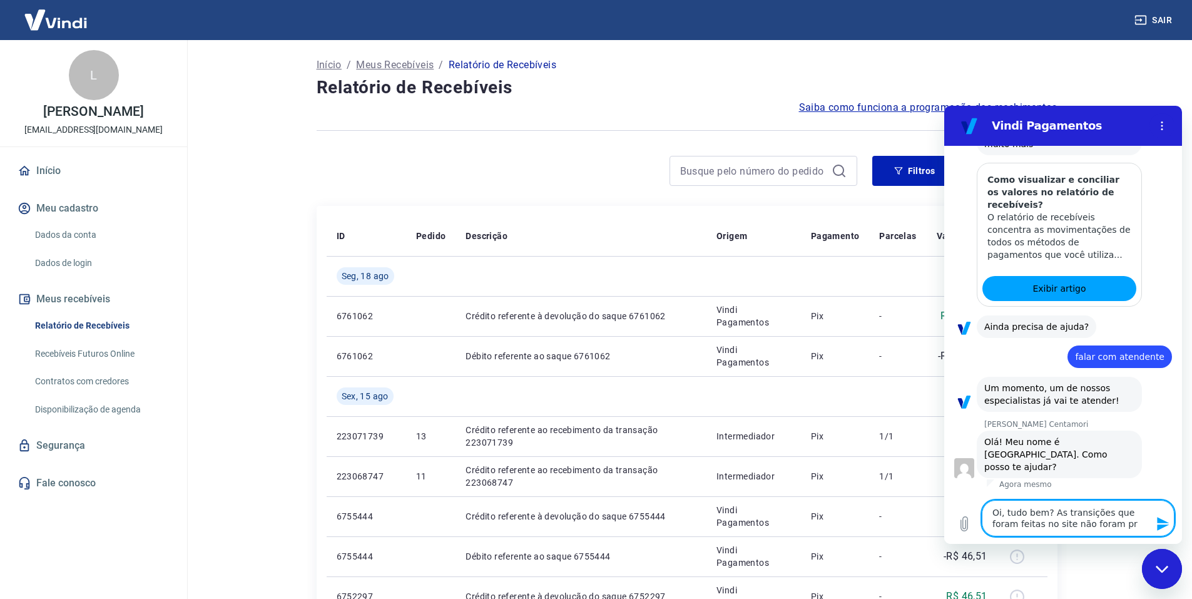
type textarea "Oi, tudo bem? As transições que foram feitas no site não foram pra"
type textarea "x"
type textarea "Oi, tudo bem? As transições que foram feitas no site não foram pra"
type textarea "x"
type textarea "Oi, tudo bem? As transições que foram feitas no site não foram pra m"
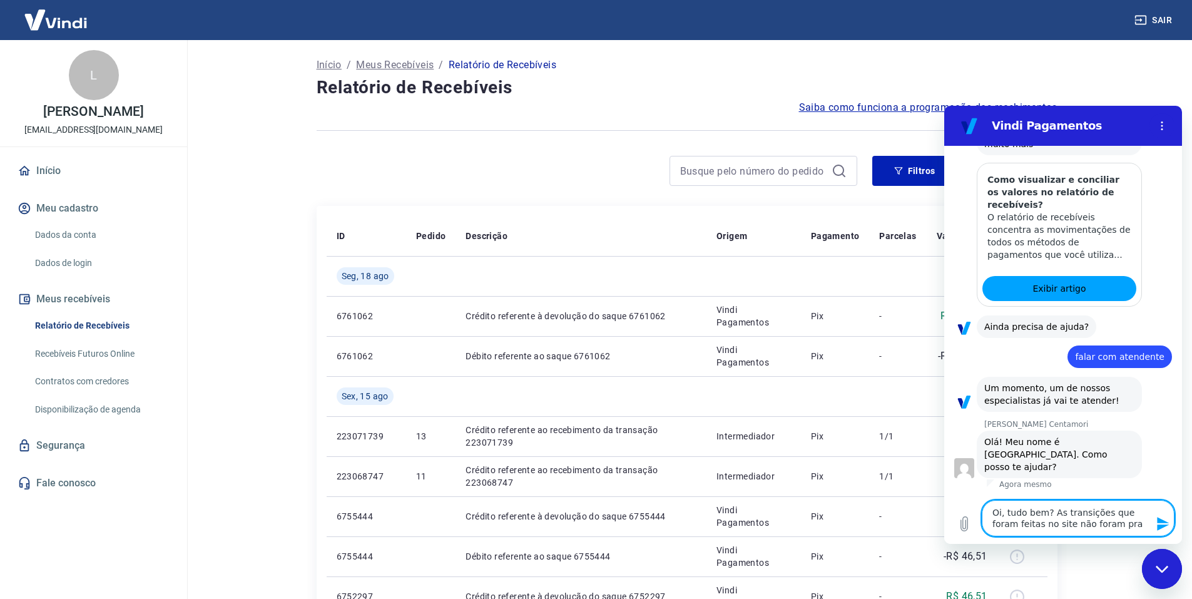
type textarea "x"
type textarea "Oi, tudo bem? As transições que foram feitas no site não foram pra mi"
type textarea "x"
type textarea "Oi, tudo bem? As transições que foram feitas no site não foram pra min"
type textarea "x"
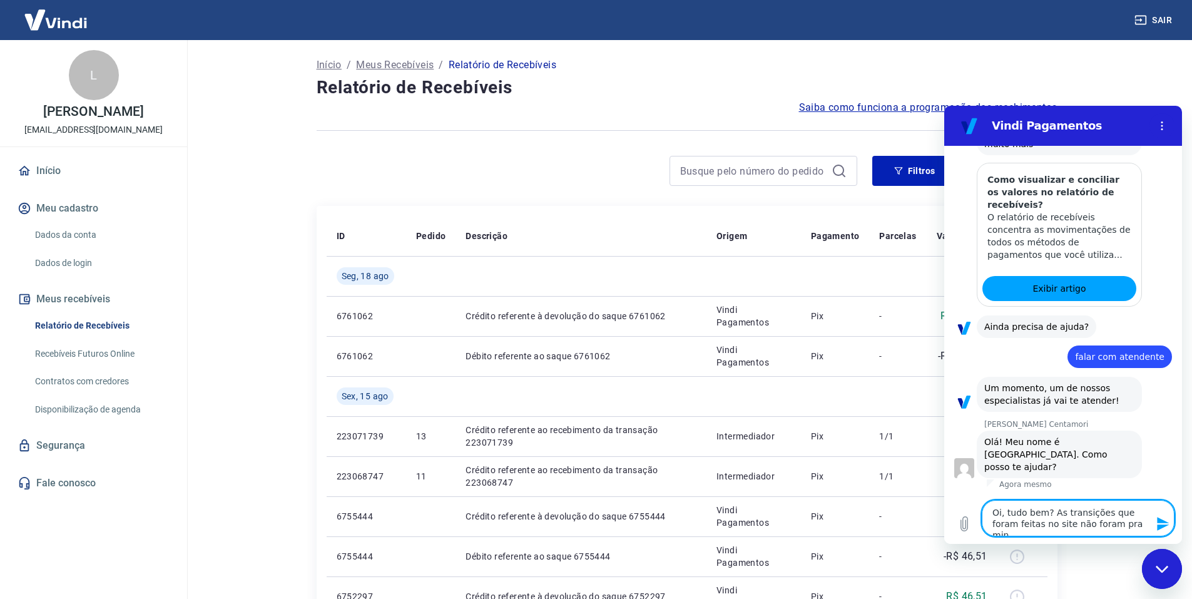
type textarea "Oi, tudo bem? As transições que foram feitas no site não foram pra minh"
type textarea "x"
type textarea "Oi, tudo bem? As transições que foram feitas no site não foram pra minha"
type textarea "x"
type textarea "Oi, tudo bem? As transições que foram feitas no site não foram pra minha"
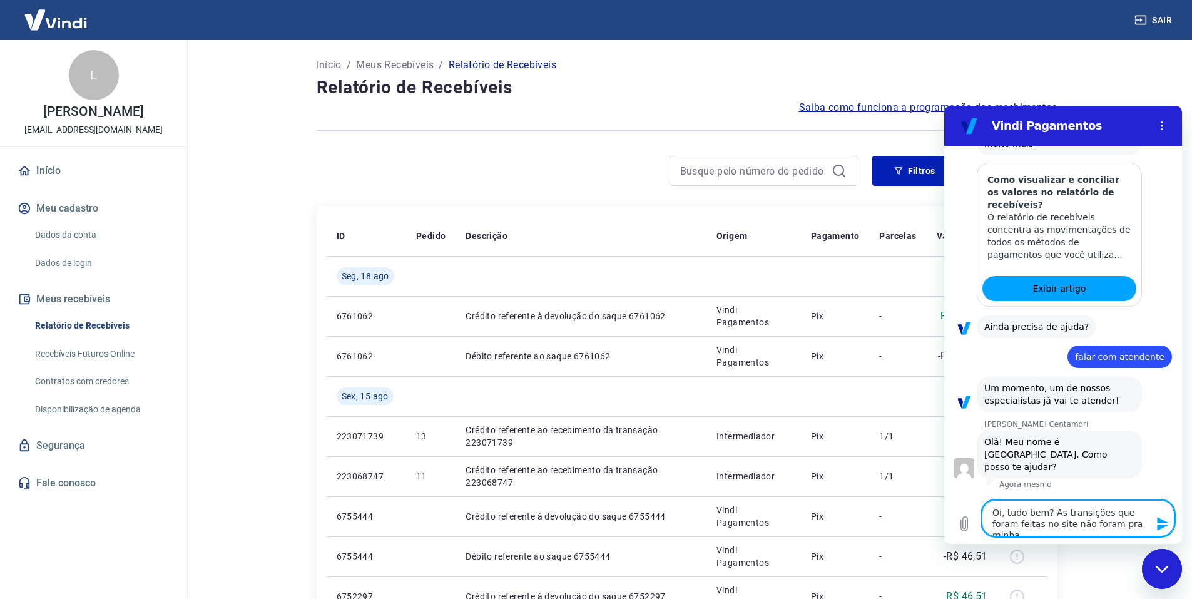
type textarea "x"
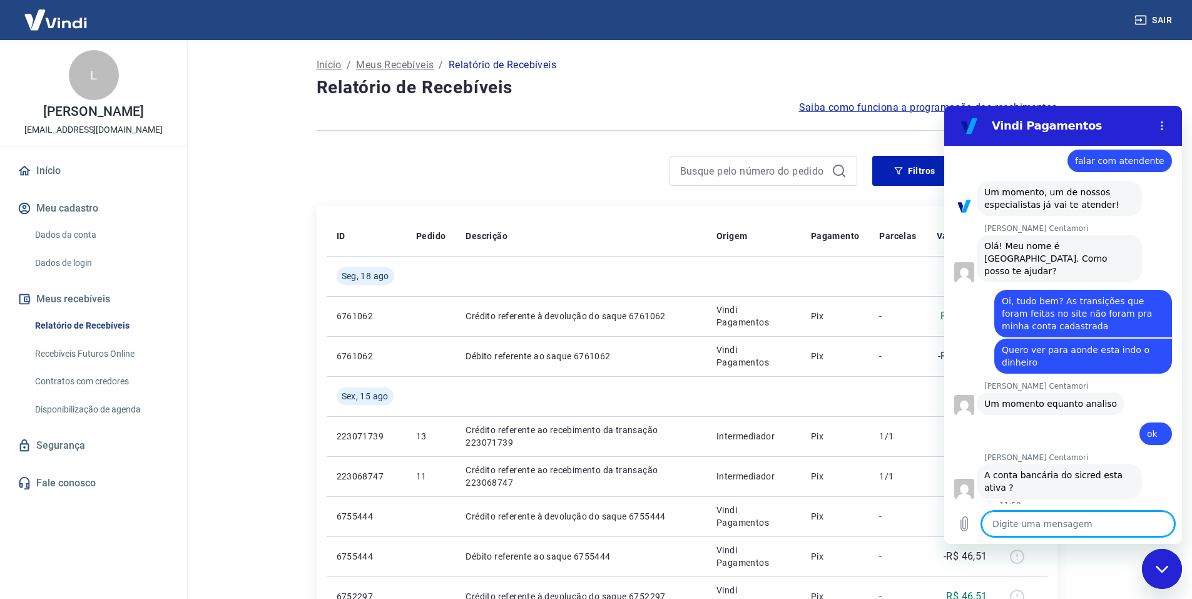
scroll to position [469, 0]
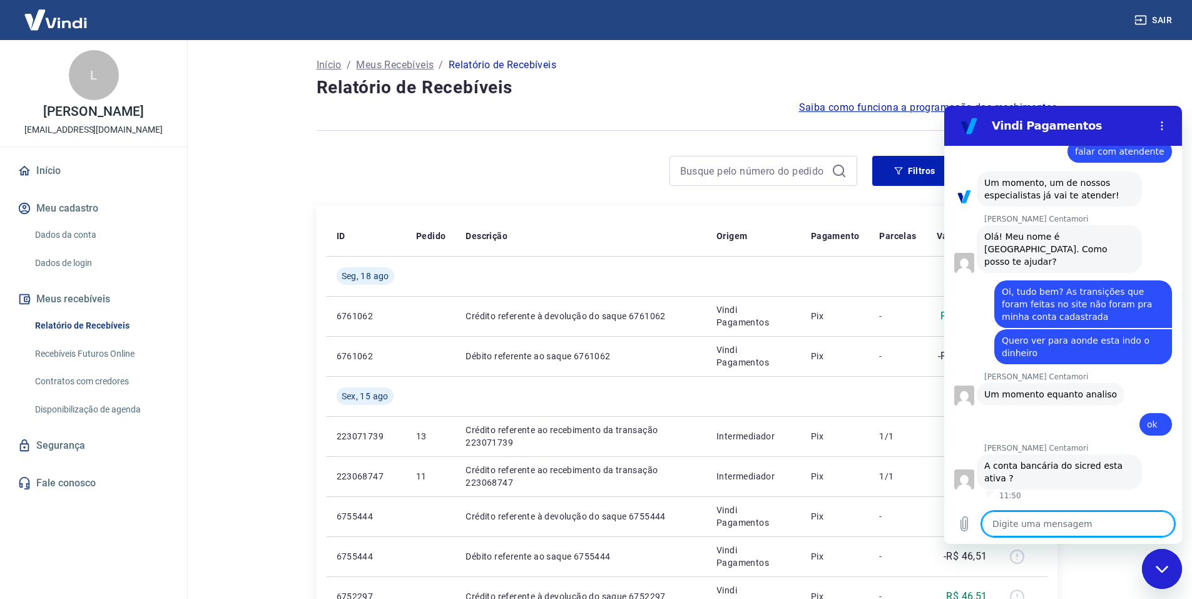
click at [1022, 517] on textarea at bounding box center [1078, 523] width 193 height 25
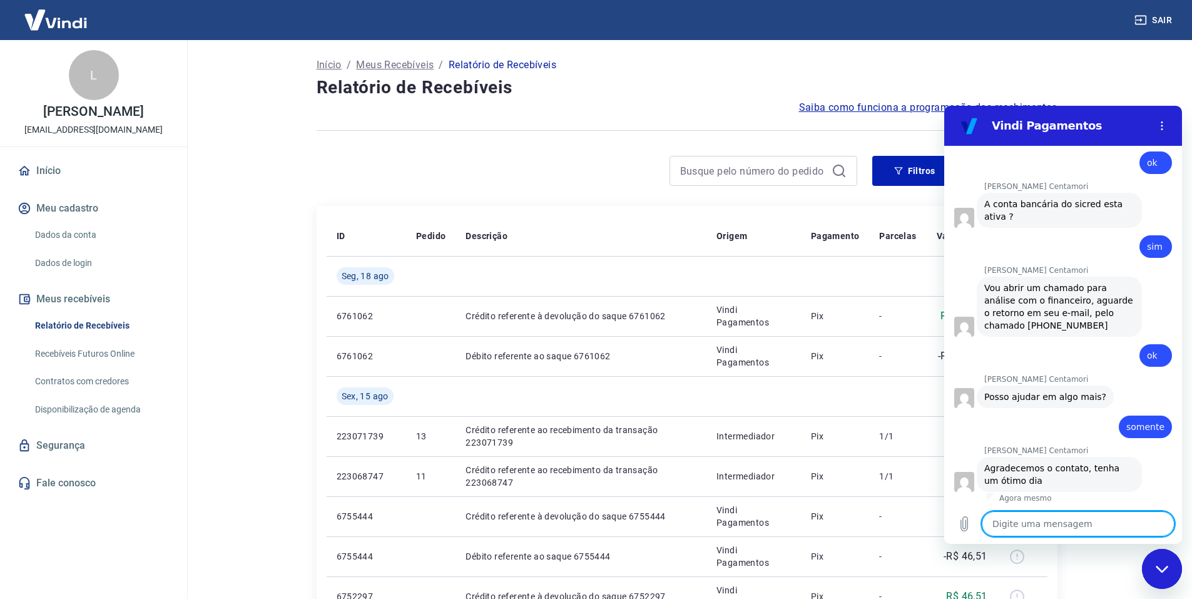
scroll to position [733, 0]
